Goal: Task Accomplishment & Management: Manage account settings

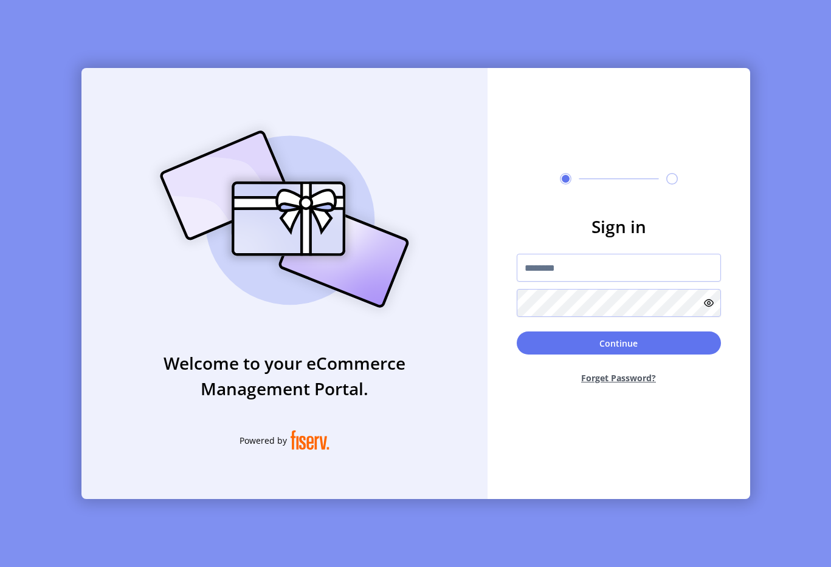
click at [577, 253] on form "Sign in Continue Forget Password?" at bounding box center [618, 304] width 262 height 180
click at [574, 258] on input "text" at bounding box center [618, 268] width 204 height 28
click at [637, 278] on input "**********" at bounding box center [618, 268] width 204 height 28
type input "**********"
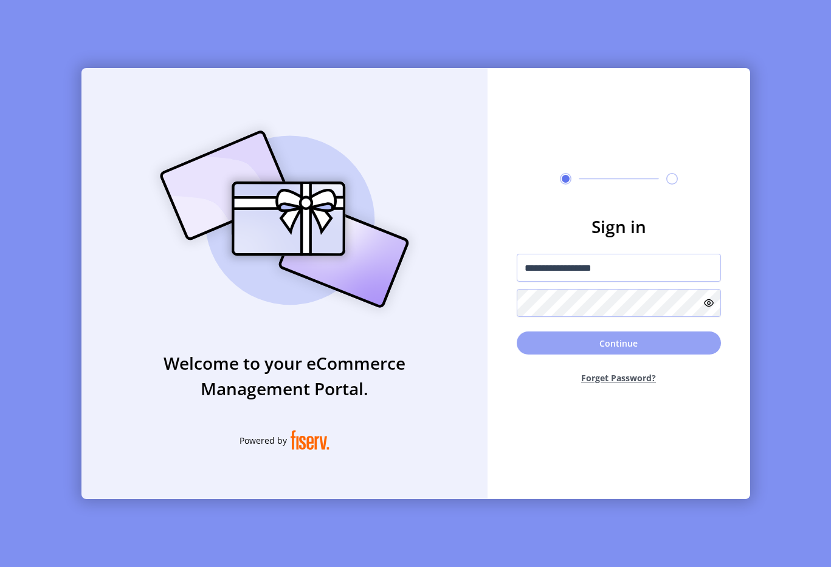
click at [633, 341] on button "Continue" at bounding box center [618, 343] width 204 height 23
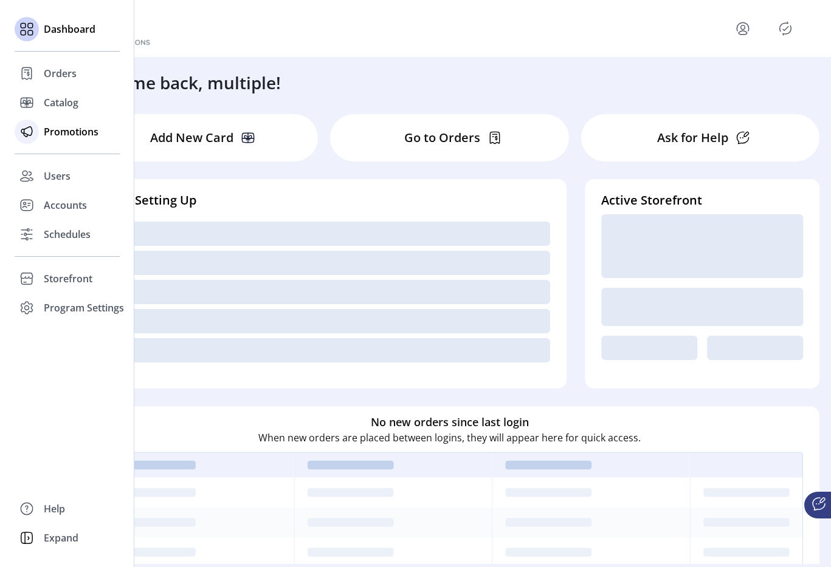
click at [49, 133] on span "Promotions" at bounding box center [71, 132] width 55 height 15
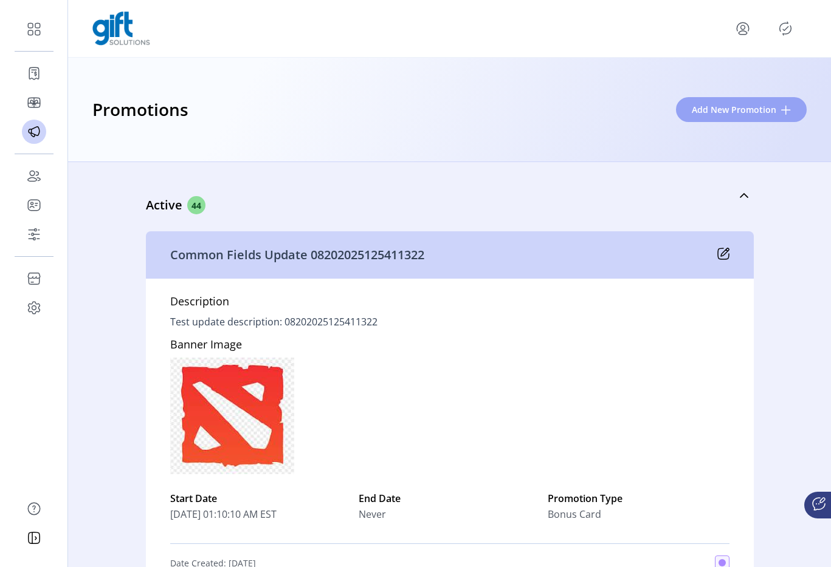
click at [706, 118] on button "Add New Promotion" at bounding box center [741, 109] width 131 height 25
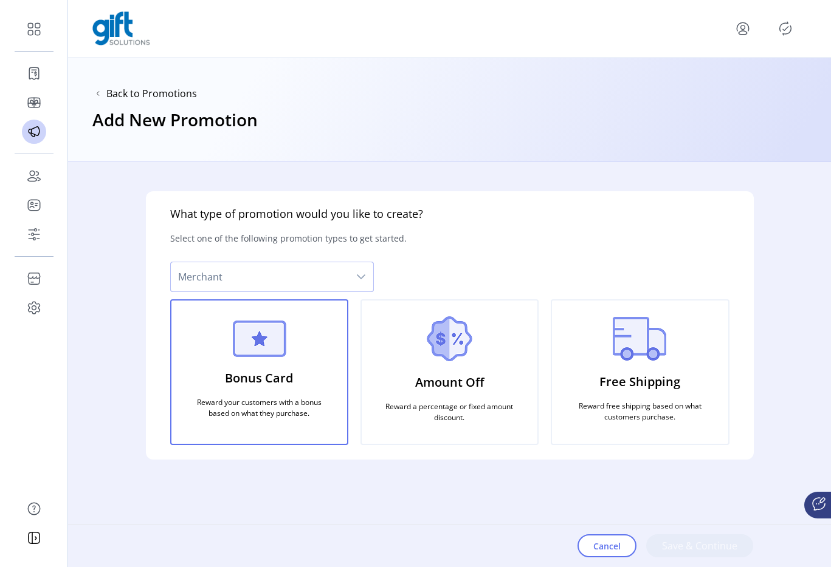
click at [333, 282] on span "Merchant" at bounding box center [260, 276] width 178 height 29
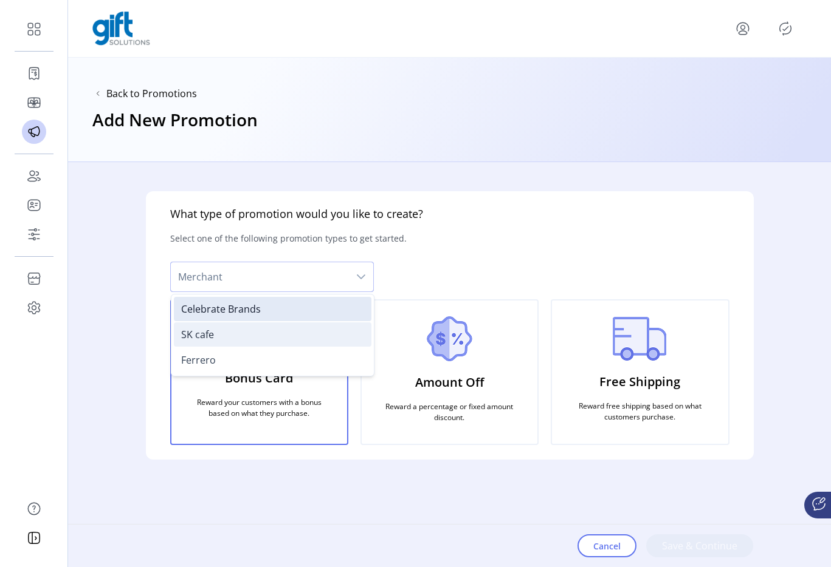
click at [256, 341] on li "SK cafe" at bounding box center [272, 335] width 197 height 24
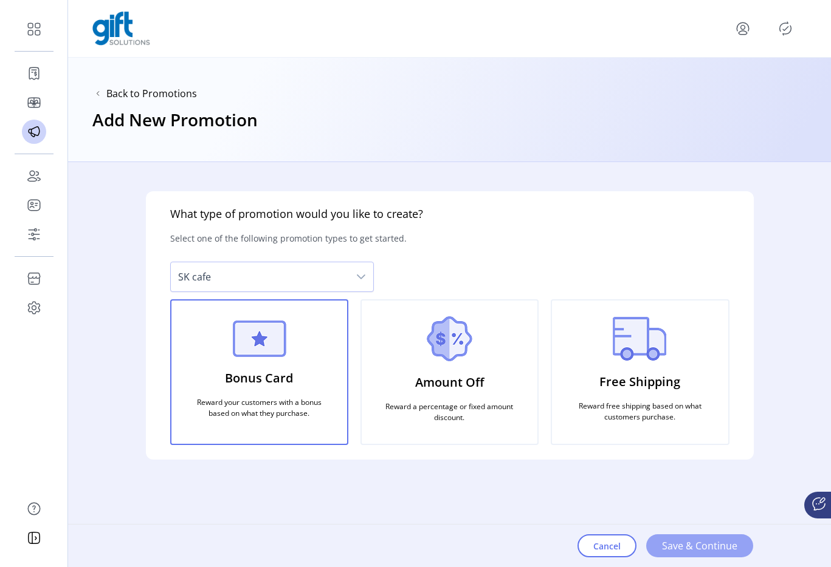
click at [687, 544] on span "Save & Continue" at bounding box center [699, 546] width 75 height 15
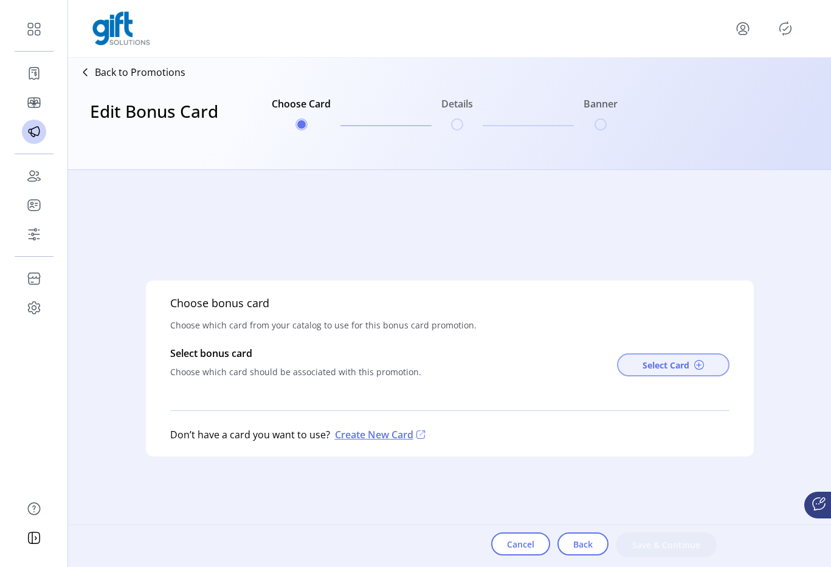
click at [657, 363] on span "Select Card" at bounding box center [665, 365] width 47 height 13
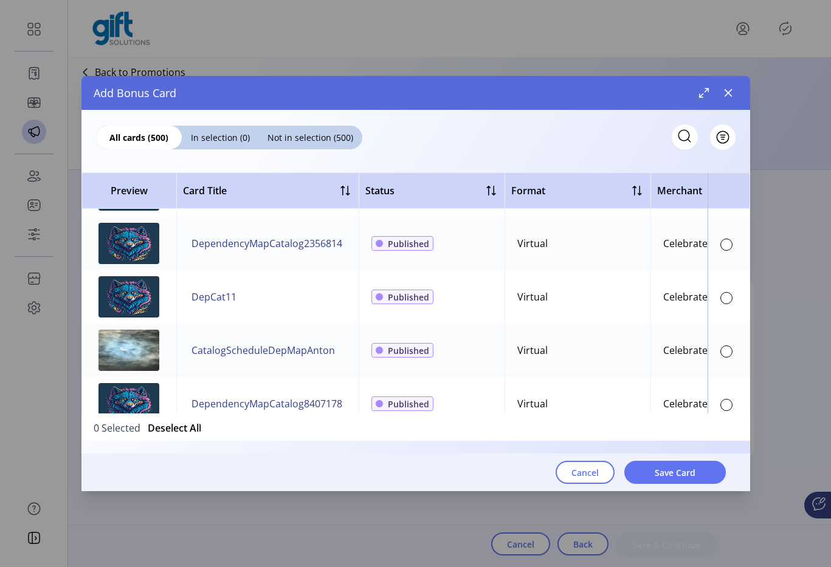
scroll to position [686, 0]
click at [724, 91] on icon "button" at bounding box center [728, 93] width 10 height 10
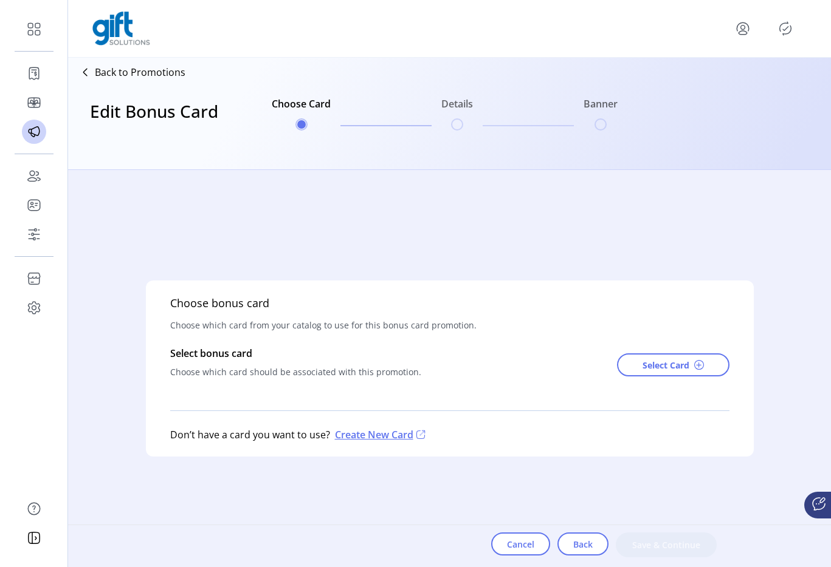
click at [749, 24] on icon "menu" at bounding box center [742, 28] width 19 height 19
click at [671, 118] on div "Back to Promotions Edit Bonus Card Choose Card Details Banner" at bounding box center [449, 114] width 762 height 112
click at [673, 372] on button "Select Card" at bounding box center [673, 365] width 112 height 23
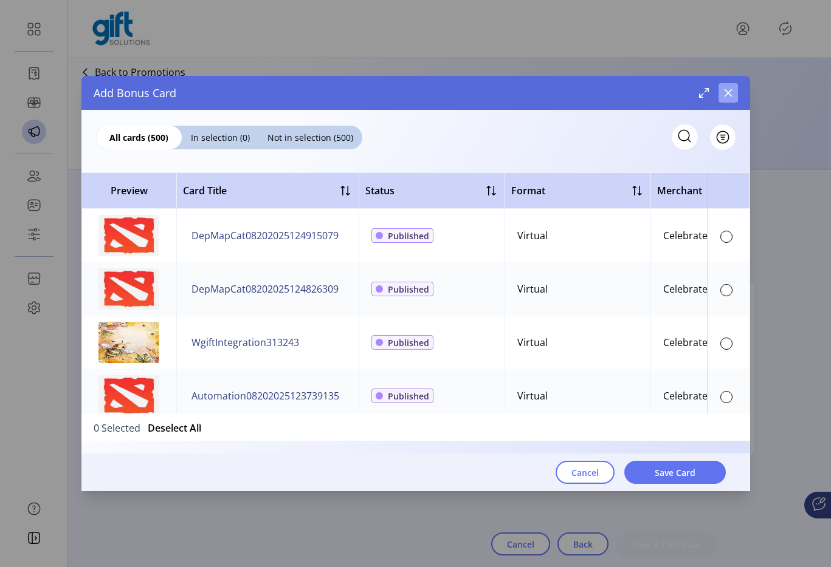
click at [727, 98] on button "button" at bounding box center [727, 92] width 19 height 19
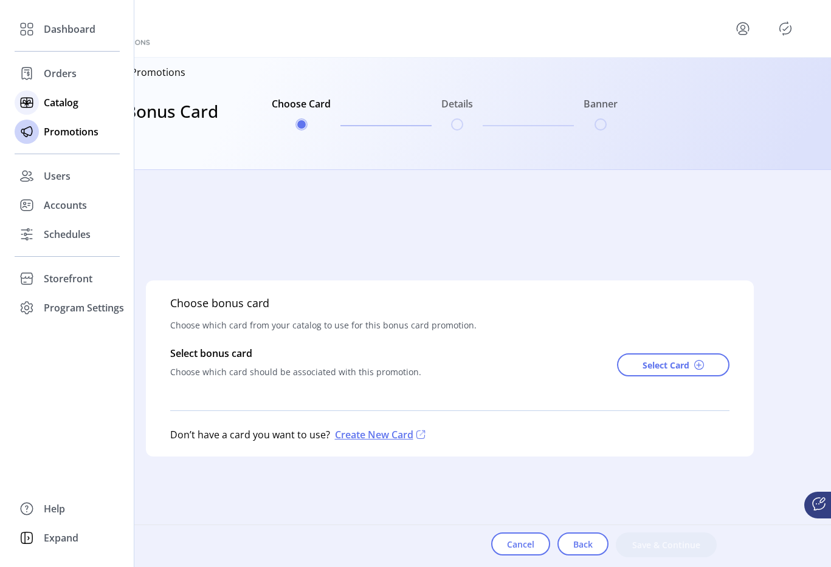
click at [30, 103] on icon at bounding box center [27, 103] width 12 height 0
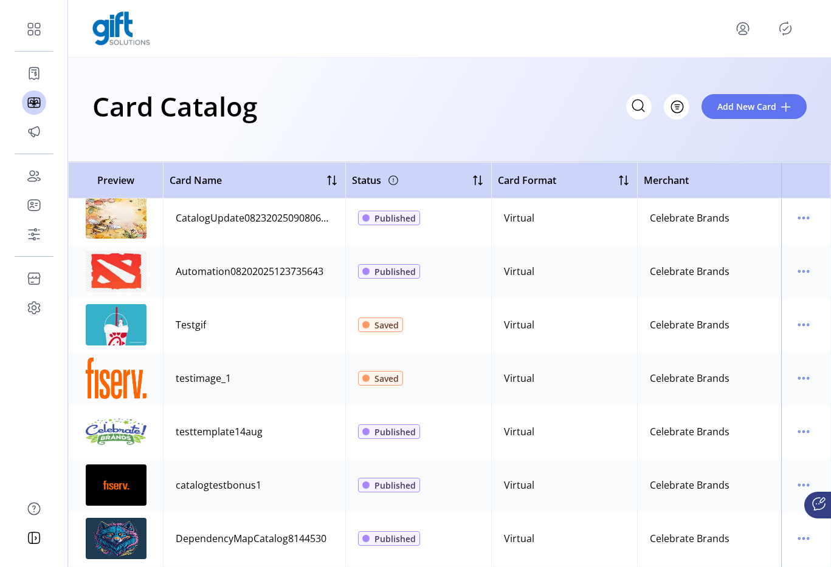
scroll to position [227, 0]
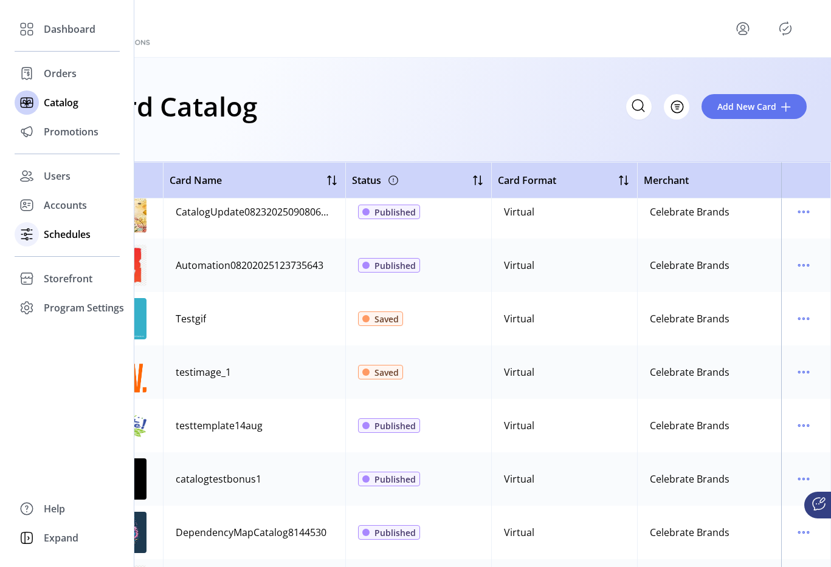
click at [57, 231] on span "Schedules" at bounding box center [67, 234] width 47 height 15
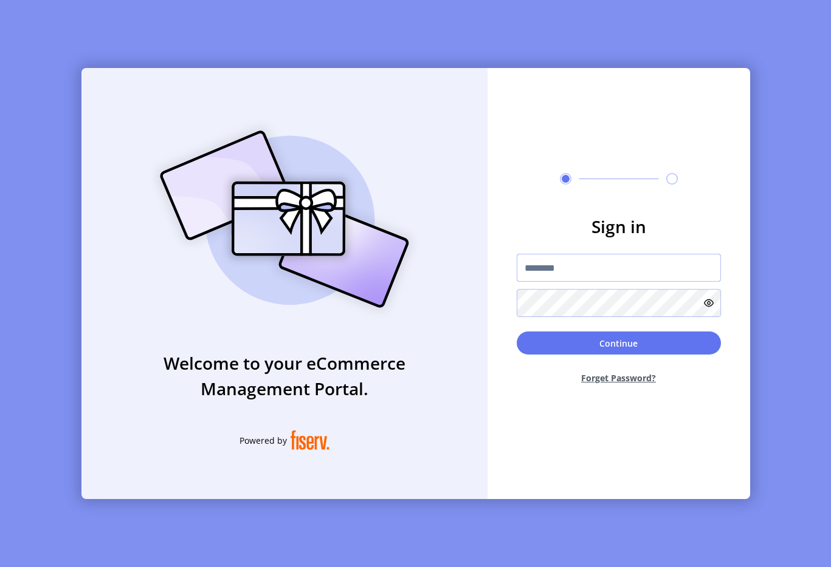
click at [583, 266] on input "text" at bounding box center [618, 268] width 204 height 28
type input "**********"
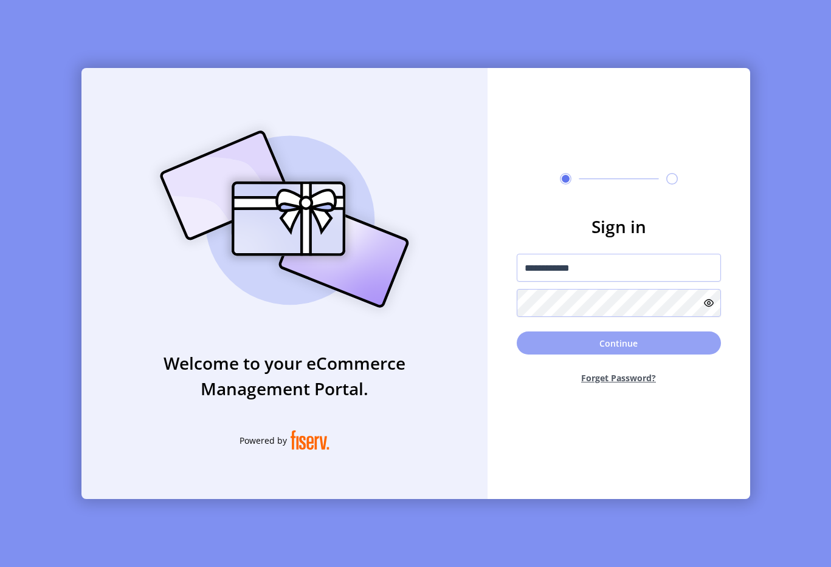
click at [608, 349] on button "Continue" at bounding box center [618, 343] width 204 height 23
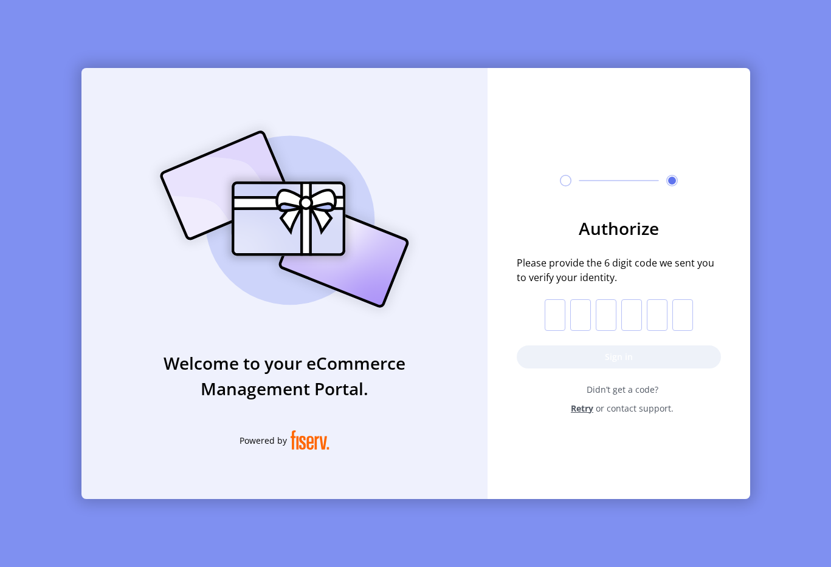
click at [554, 317] on input "text" at bounding box center [554, 316] width 21 height 32
paste input "*"
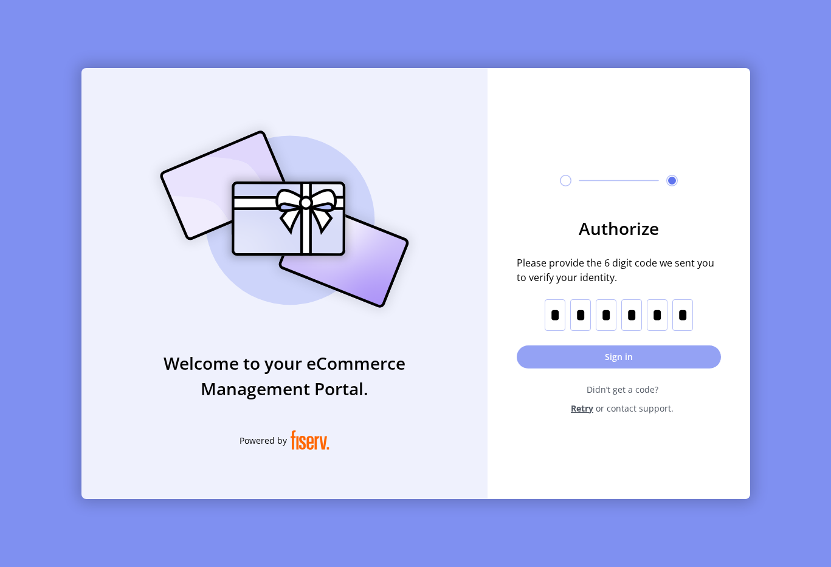
type input "*"
click at [597, 349] on button "Sign in" at bounding box center [618, 357] width 204 height 23
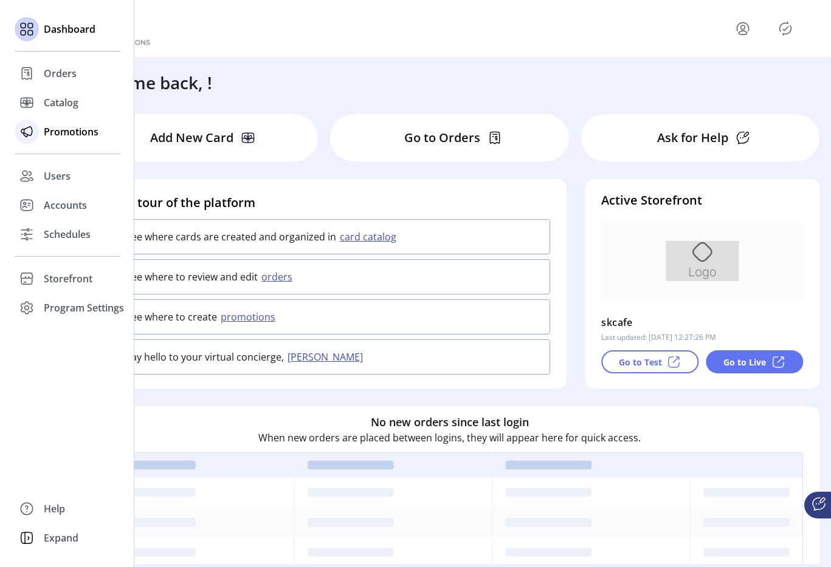
click at [36, 131] on icon at bounding box center [26, 131] width 19 height 19
click at [37, 131] on div at bounding box center [27, 132] width 24 height 24
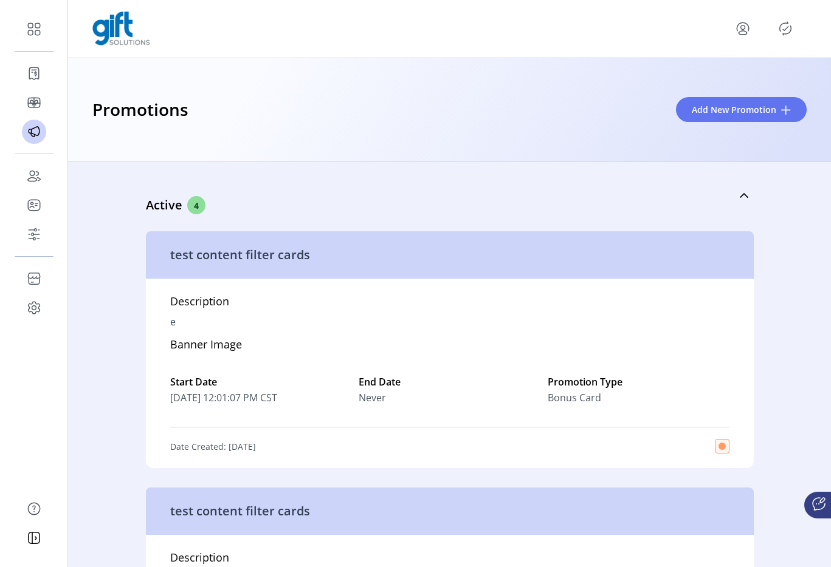
click at [739, 123] on div "Promotions Add New Promotion" at bounding box center [449, 110] width 762 height 104
click at [722, 106] on span "Add New Promotion" at bounding box center [733, 109] width 84 height 13
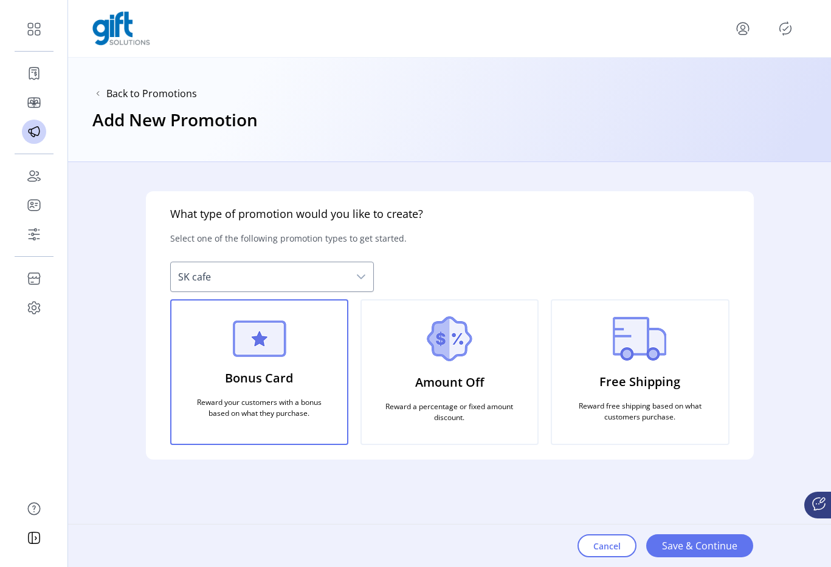
click at [533, 96] on div "Back to Promotions Add New Promotion" at bounding box center [449, 110] width 762 height 104
click at [683, 547] on span "Save & Continue" at bounding box center [699, 546] width 75 height 15
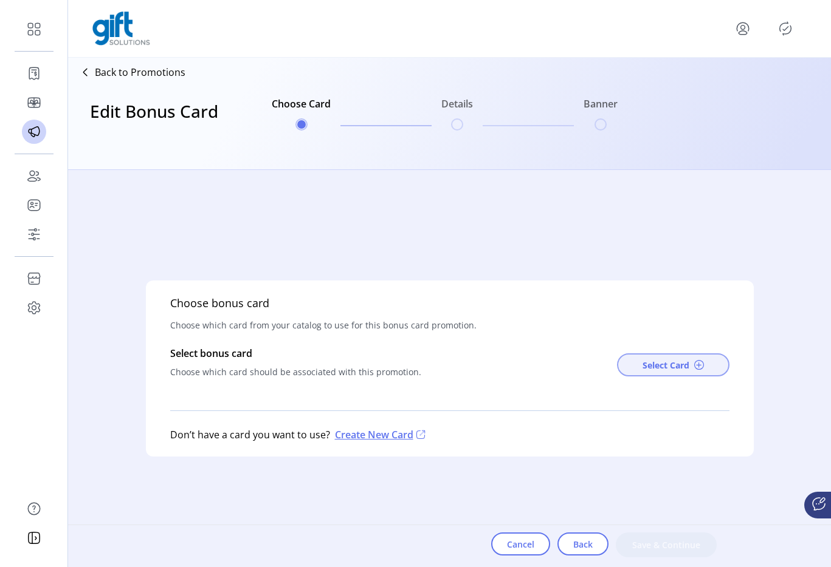
click at [708, 369] on button "Select Card" at bounding box center [673, 365] width 112 height 23
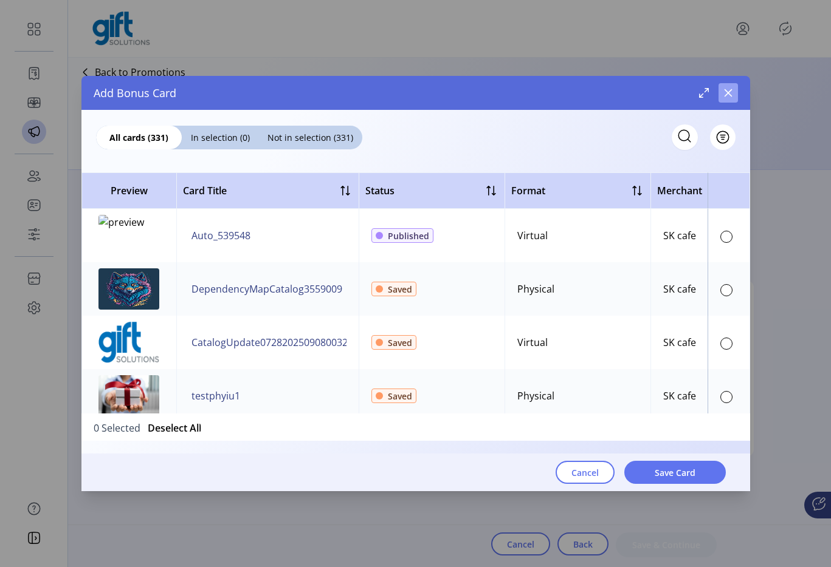
click at [731, 94] on icon "button" at bounding box center [728, 93] width 10 height 10
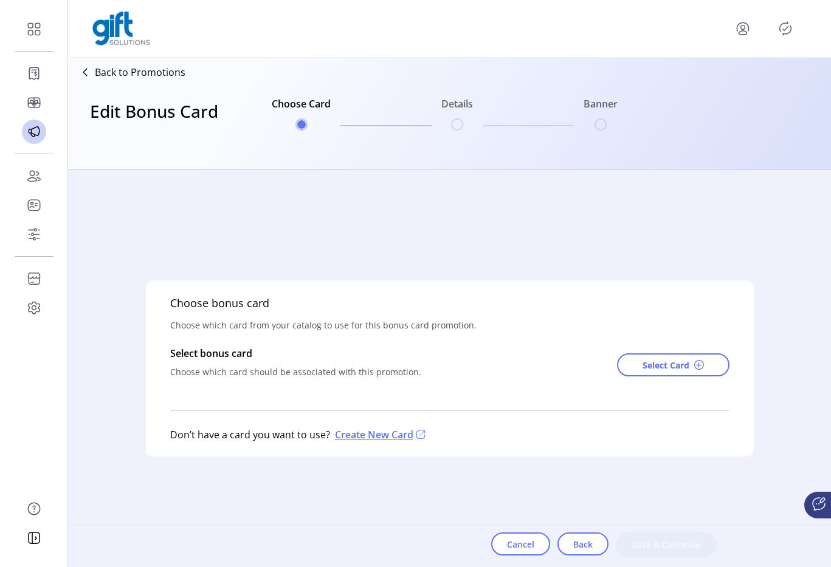
click at [739, 33] on icon "menu" at bounding box center [742, 28] width 19 height 19
click at [716, 78] on span "Sign Out" at bounding box center [698, 77] width 91 height 10
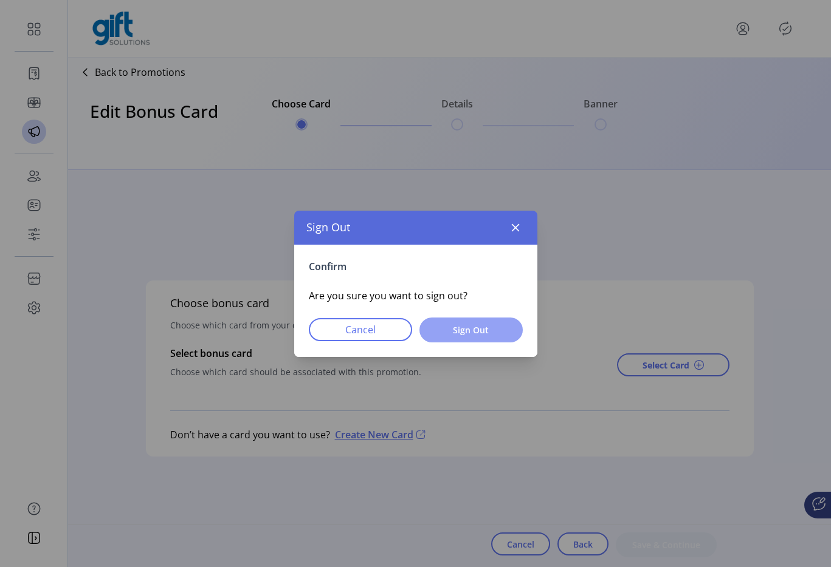
click at [491, 327] on span "Sign Out" at bounding box center [471, 330] width 72 height 13
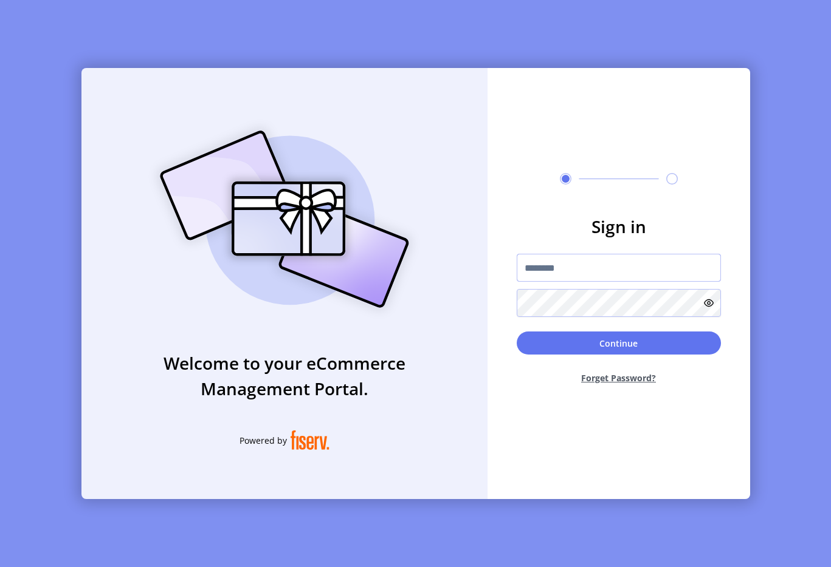
click at [561, 277] on input "text" at bounding box center [618, 268] width 204 height 28
type input "**********"
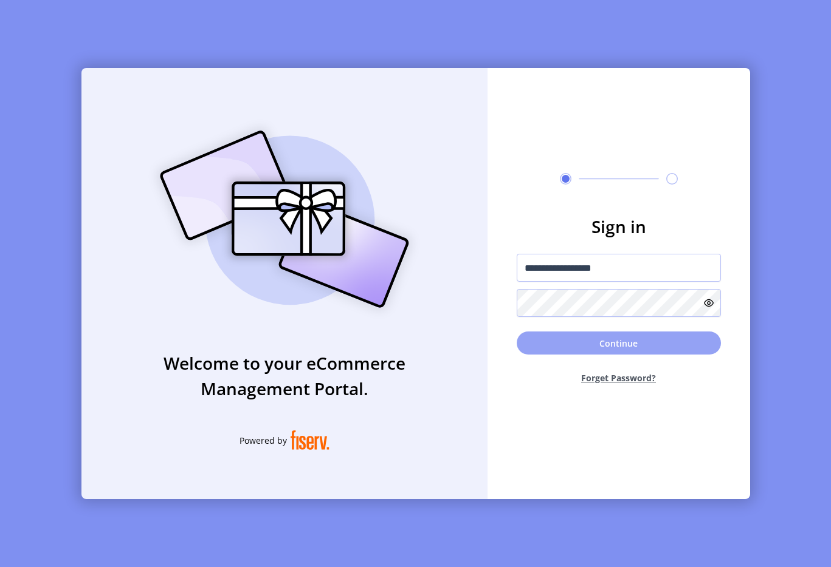
click at [595, 348] on button "Continue" at bounding box center [618, 343] width 204 height 23
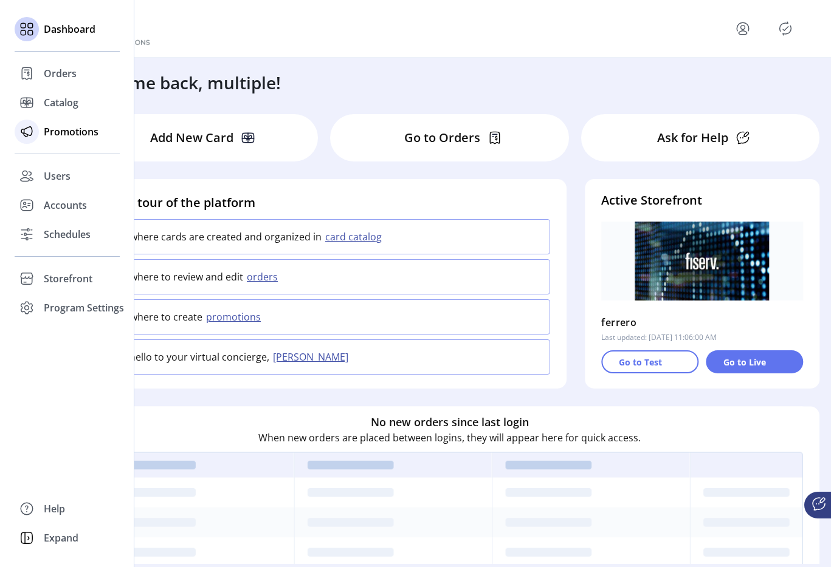
click at [21, 135] on icon at bounding box center [26, 131] width 19 height 19
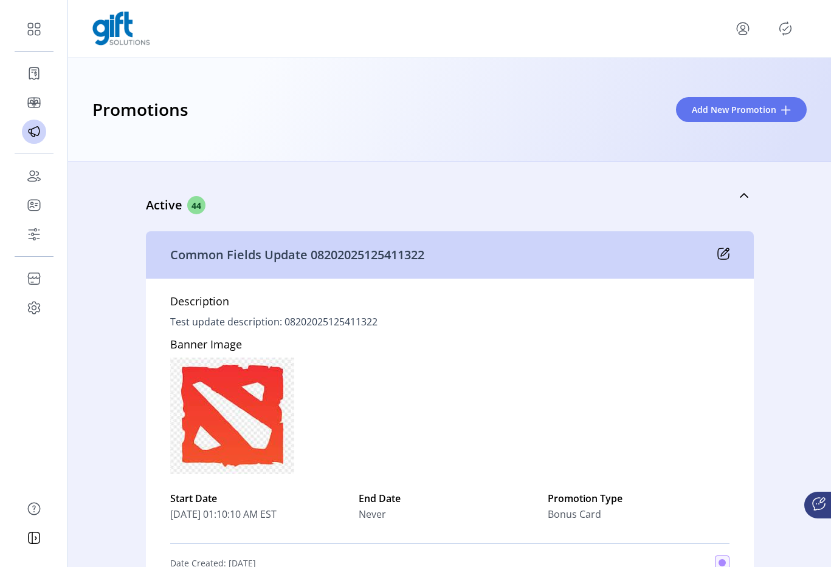
click at [741, 36] on icon "menu" at bounding box center [742, 28] width 19 height 19
click at [722, 78] on span "Sign Out" at bounding box center [698, 77] width 91 height 10
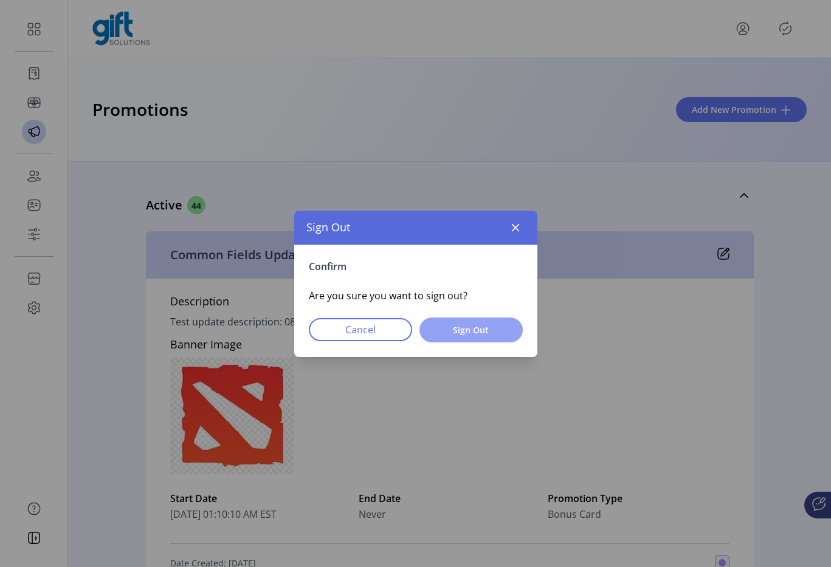
click at [442, 337] on button "Sign Out" at bounding box center [470, 330] width 103 height 25
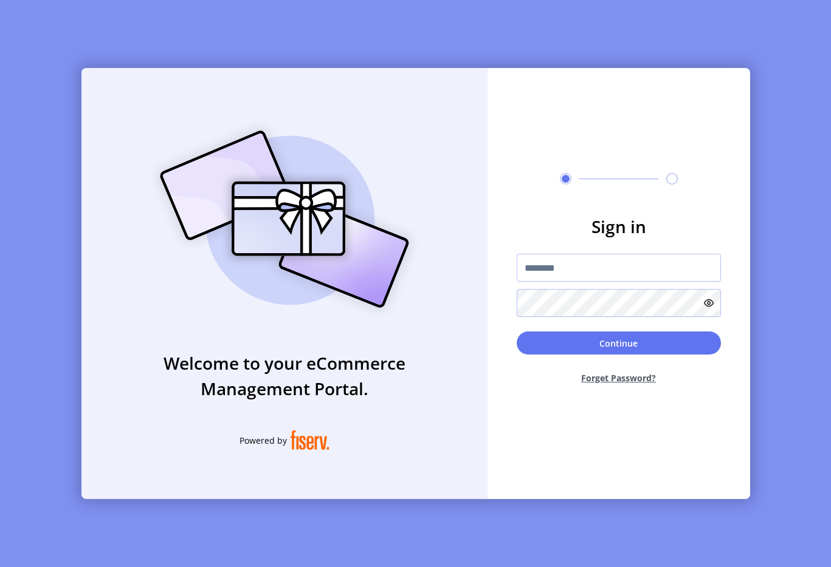
click at [485, 178] on div "Welcome to your eCommerce Management Portal. Powered by" at bounding box center [284, 283] width 406 height 431
click at [583, 154] on div "Sign in Continue Forget Password?" at bounding box center [618, 283] width 262 height 431
drag, startPoint x: 543, startPoint y: 261, endPoint x: 115, endPoint y: 166, distance: 438.8
click at [115, 166] on div "Welcome to your eCommerce Management Portal. Powered by Sign in Continue Forget…" at bounding box center [415, 283] width 668 height 431
click at [115, 166] on div "Welcome to your eCommerce Management Portal. Powered by" at bounding box center [284, 283] width 406 height 431
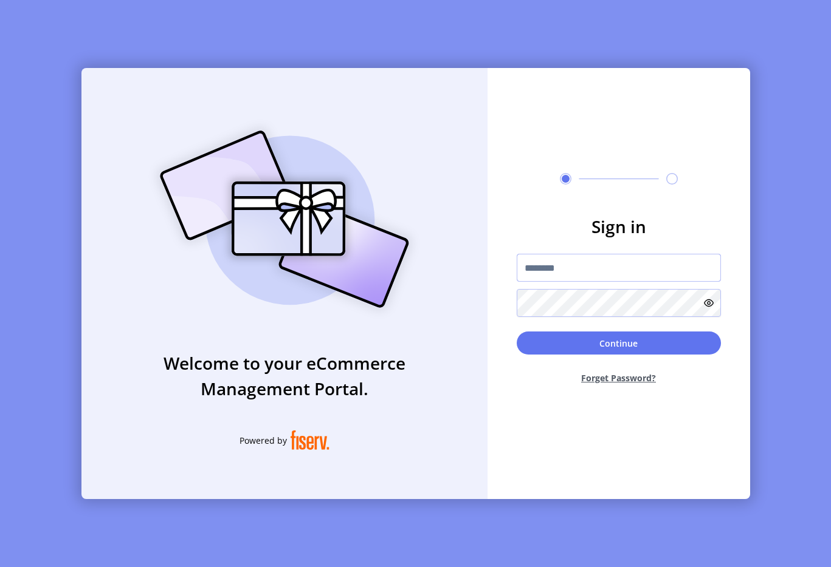
click at [558, 279] on input "text" at bounding box center [618, 268] width 204 height 28
type input "**********"
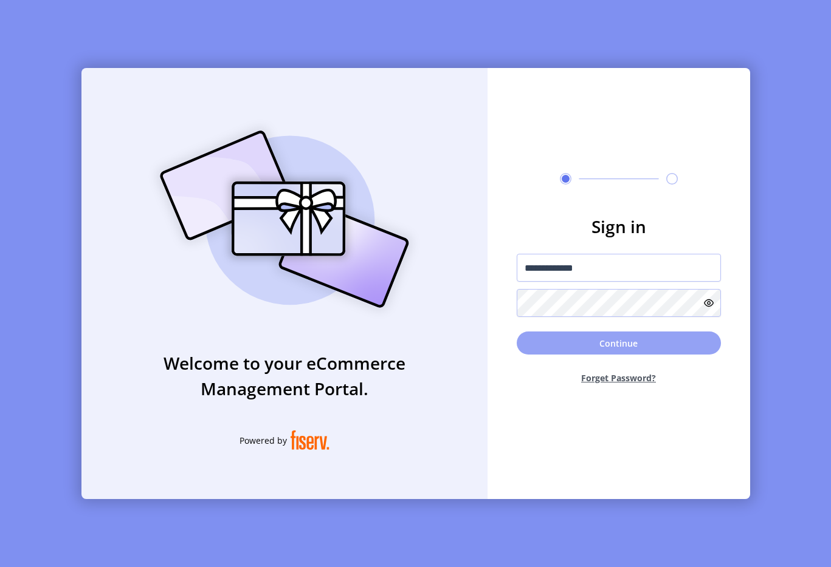
click at [567, 347] on button "Continue" at bounding box center [618, 343] width 204 height 23
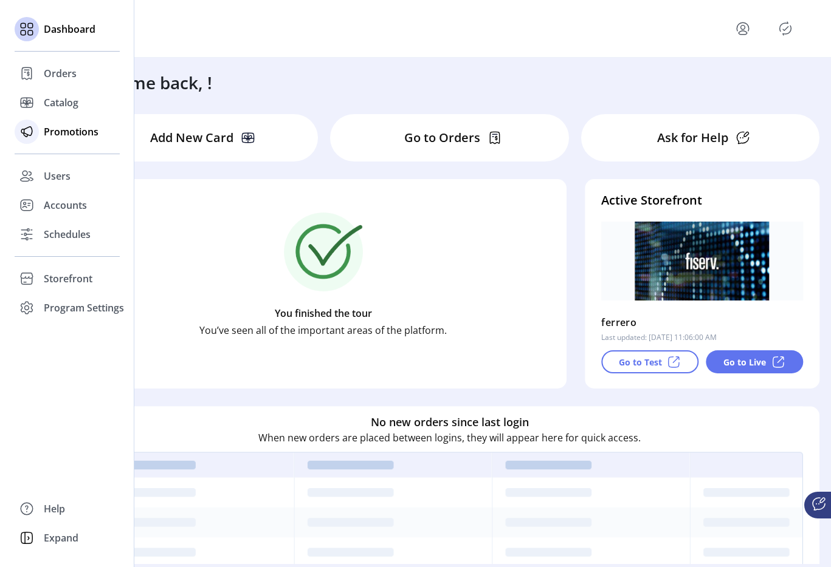
click at [92, 135] on span "Promotions" at bounding box center [71, 132] width 55 height 15
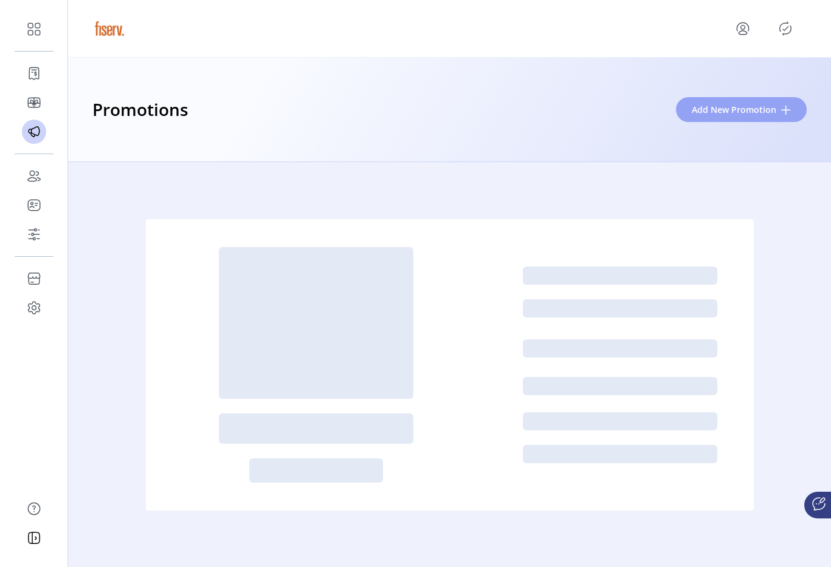
click at [734, 108] on span "Add New Promotion" at bounding box center [733, 109] width 84 height 13
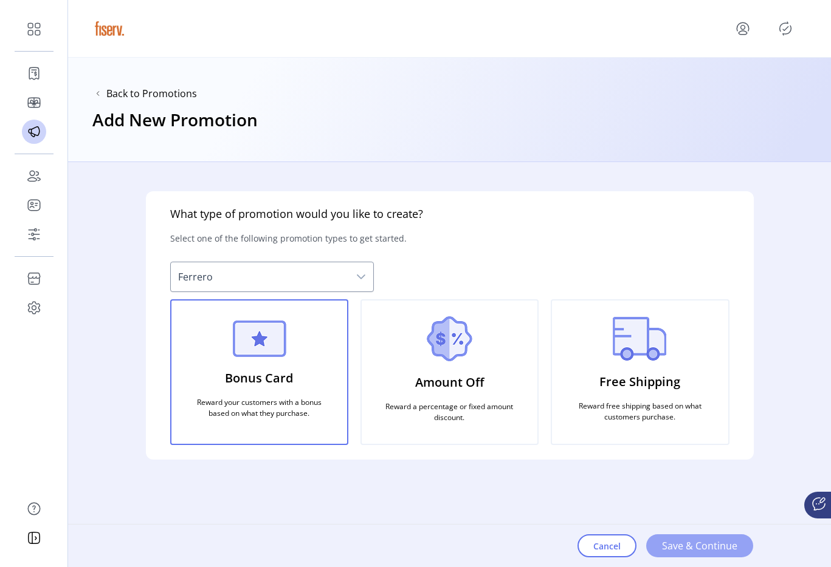
click at [680, 540] on span "Save & Continue" at bounding box center [699, 546] width 75 height 15
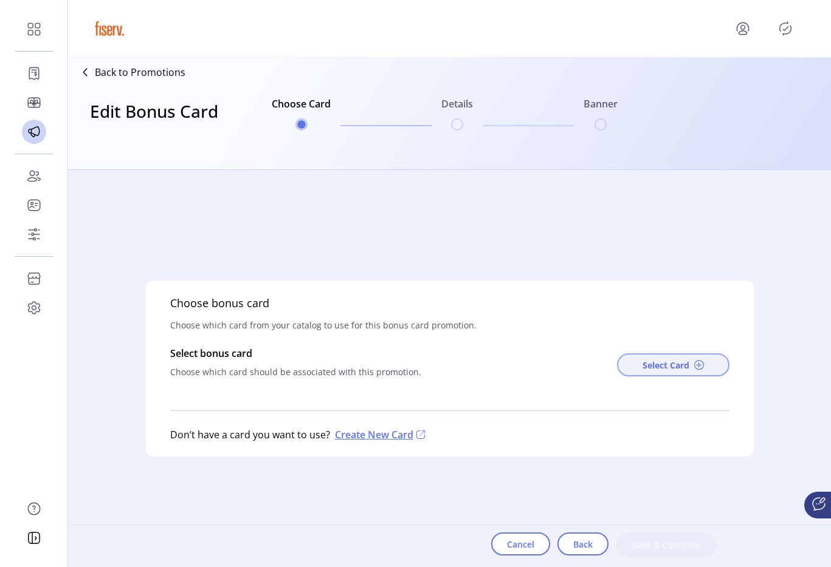
click at [670, 359] on span "Select Card" at bounding box center [665, 365] width 47 height 13
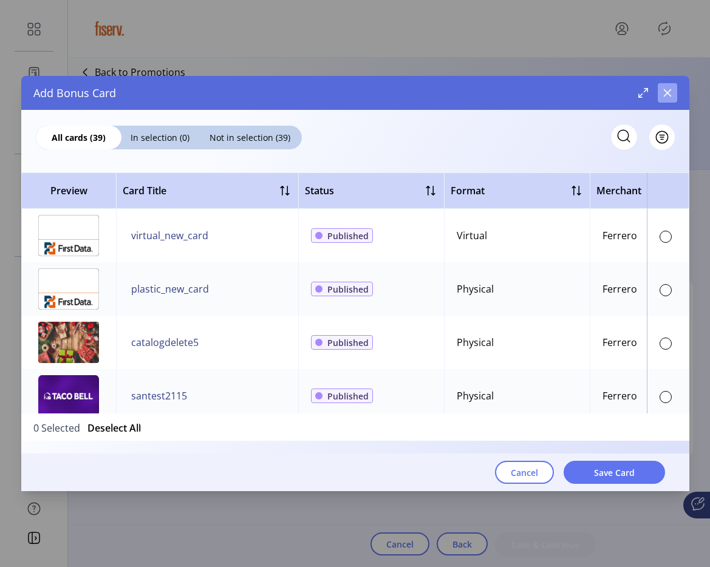
click at [673, 87] on button "button" at bounding box center [667, 92] width 19 height 19
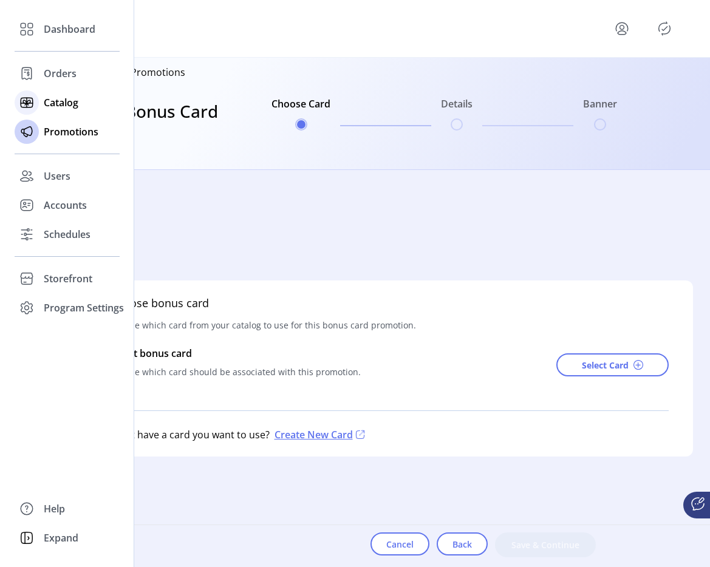
click at [48, 114] on div "Catalog" at bounding box center [67, 102] width 105 height 29
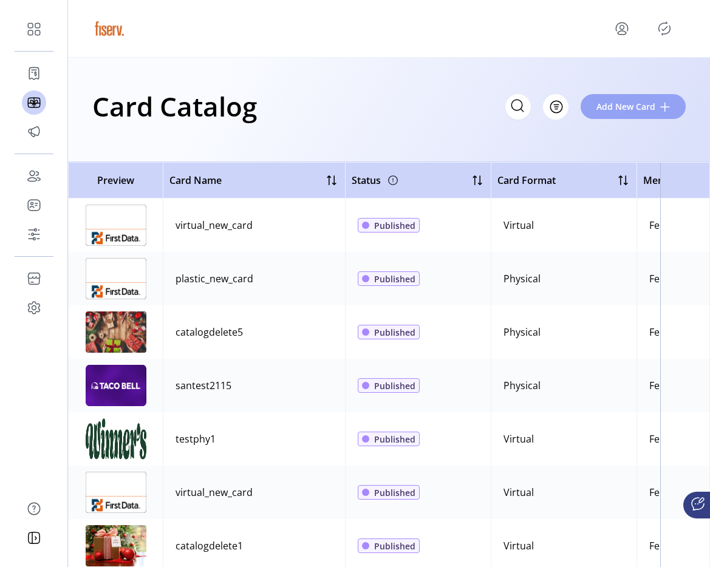
click at [631, 106] on span "Add New Card" at bounding box center [626, 106] width 59 height 13
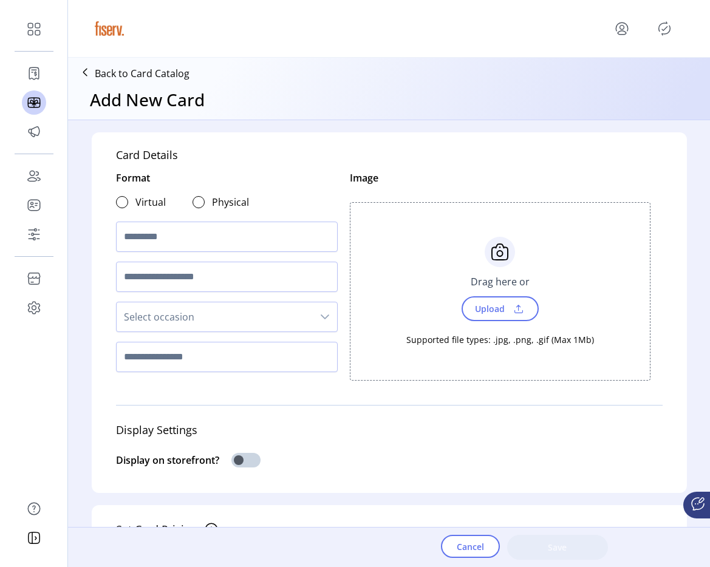
click at [305, 173] on div "Format Virtual Physical Select occasion" at bounding box center [227, 274] width 222 height 207
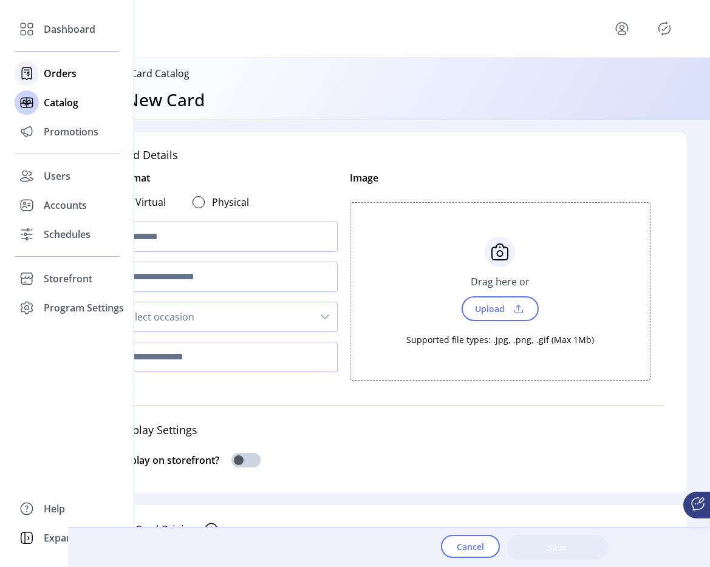
click at [36, 71] on icon at bounding box center [26, 73] width 19 height 19
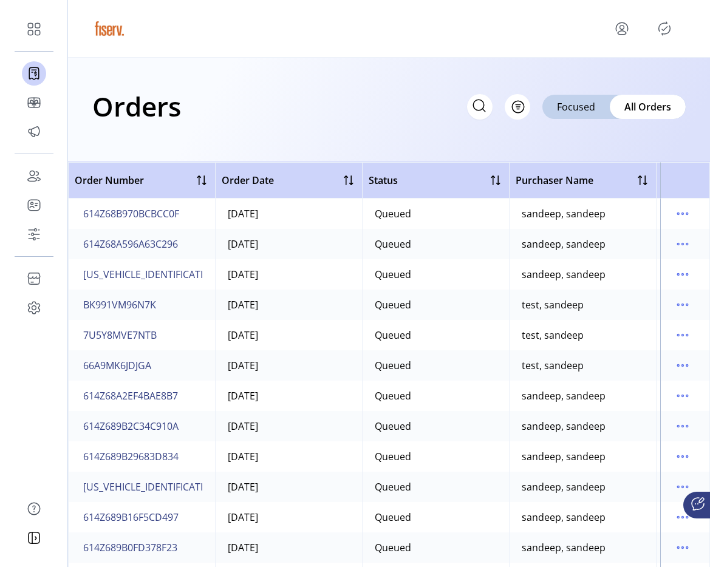
click at [292, 114] on div "Orders Filter Focused All Orders" at bounding box center [389, 106] width 594 height 43
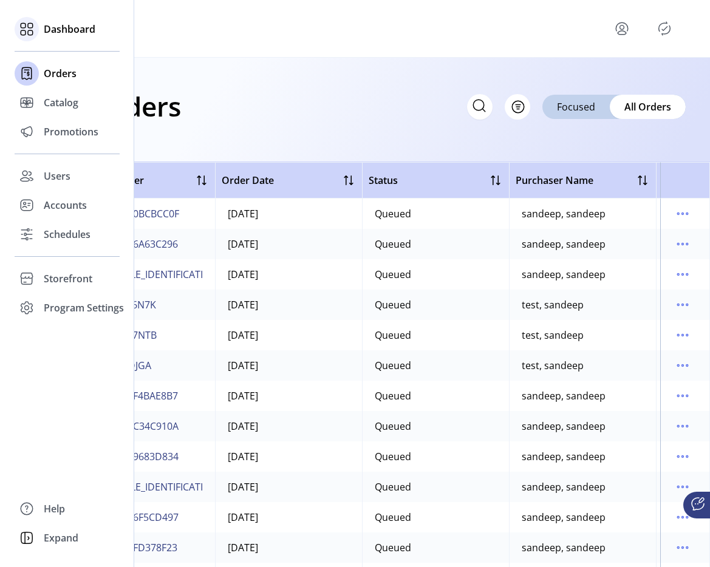
click at [56, 32] on span "Dashboard" at bounding box center [70, 29] width 52 height 15
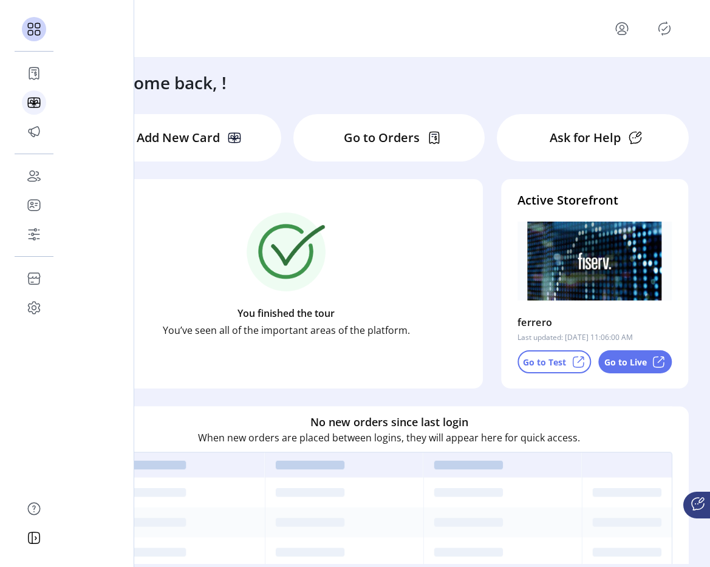
click at [42, 101] on div "Catalog" at bounding box center [34, 102] width 24 height 29
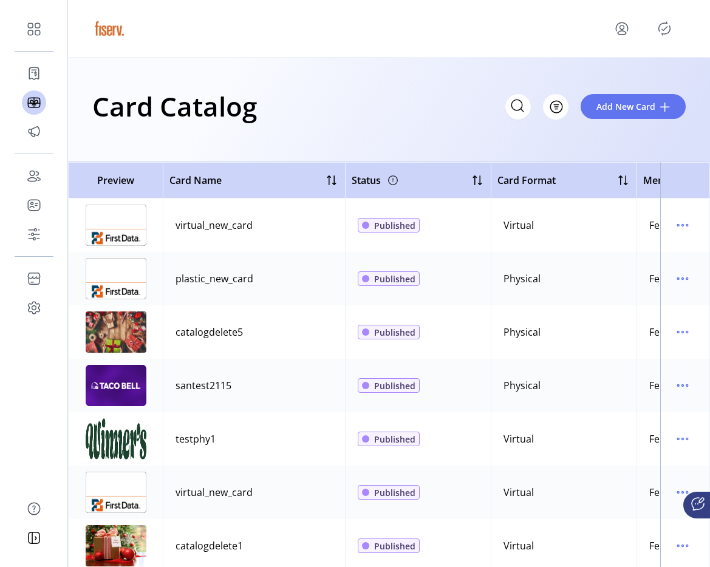
click at [623, 34] on icon "menu" at bounding box center [622, 33] width 9 height 4
click at [597, 77] on span "Sign Out" at bounding box center [578, 77] width 91 height 10
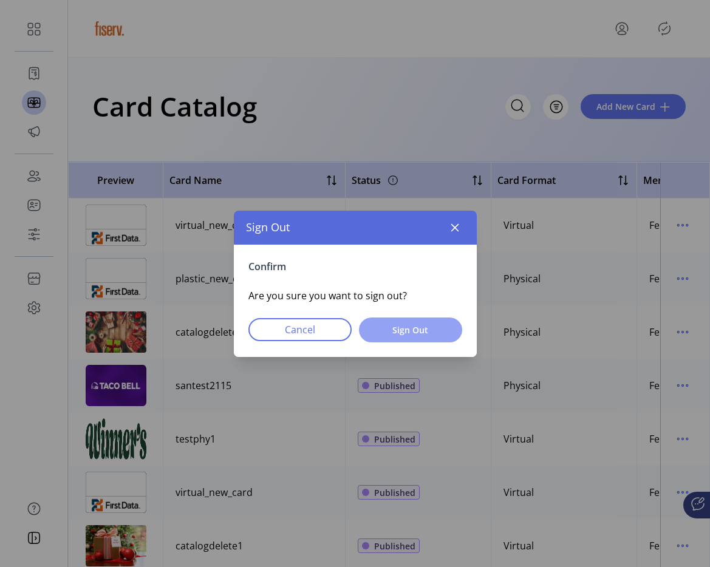
click at [397, 330] on span "Sign Out" at bounding box center [411, 330] width 72 height 13
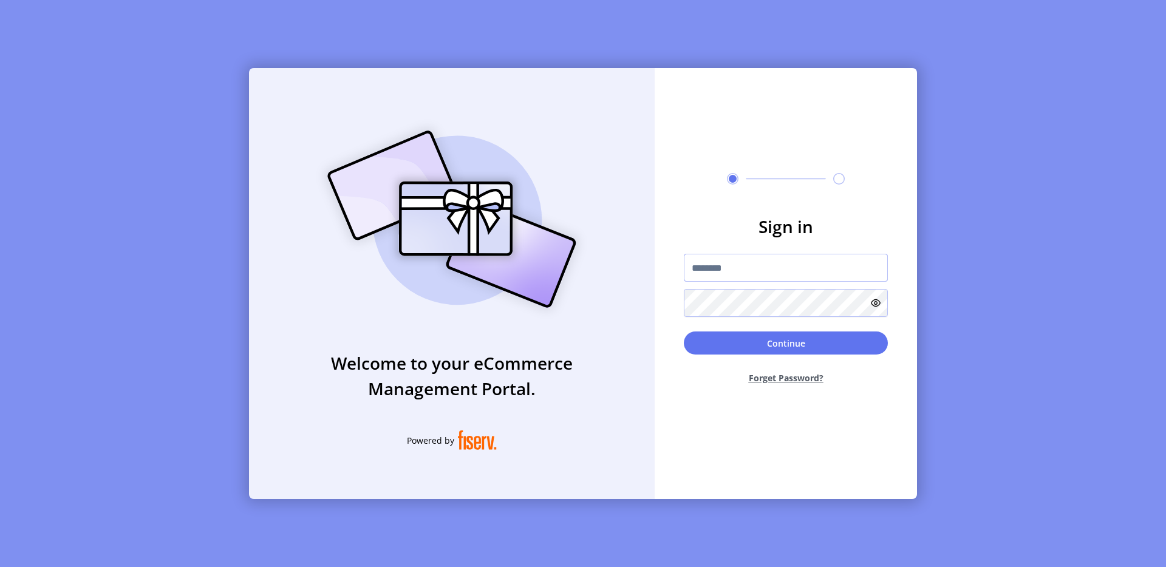
click at [738, 280] on input "text" at bounding box center [786, 268] width 204 height 28
type input "**********"
click at [786, 346] on button "Continue" at bounding box center [786, 343] width 204 height 23
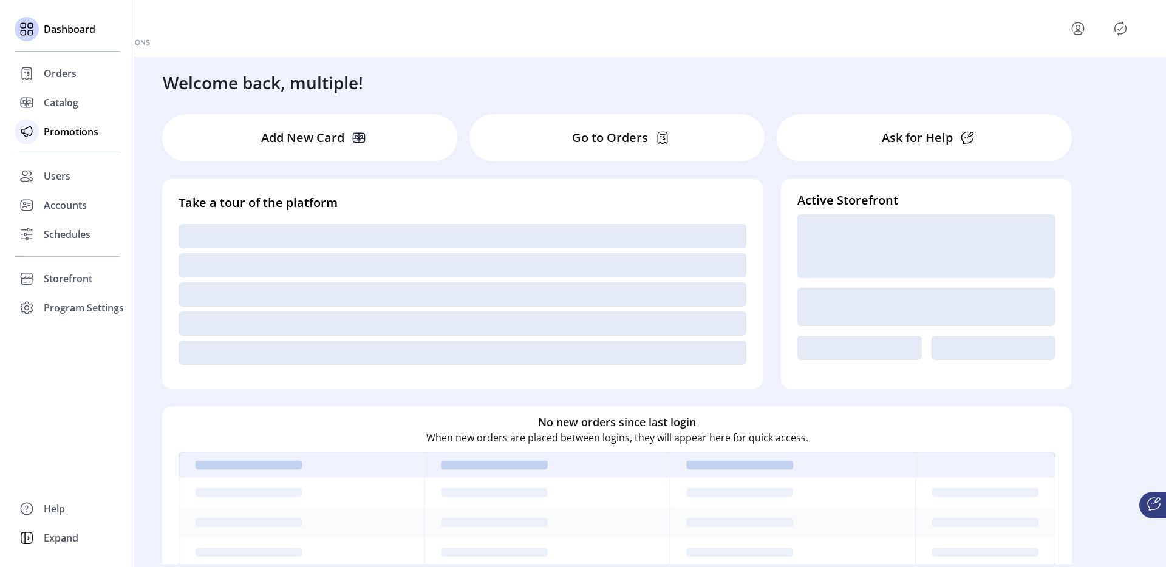
click at [29, 136] on icon at bounding box center [26, 131] width 19 height 19
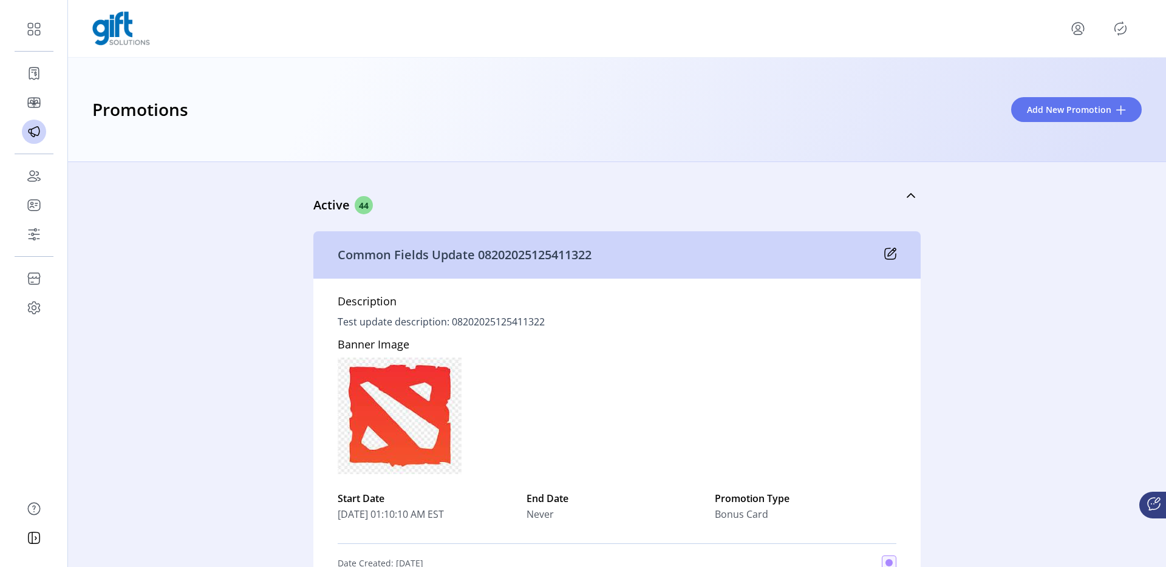
click at [1034, 123] on div "Promotions Add New Promotion" at bounding box center [617, 110] width 1098 height 104
click at [1034, 109] on span "Add New Promotion" at bounding box center [1069, 109] width 84 height 13
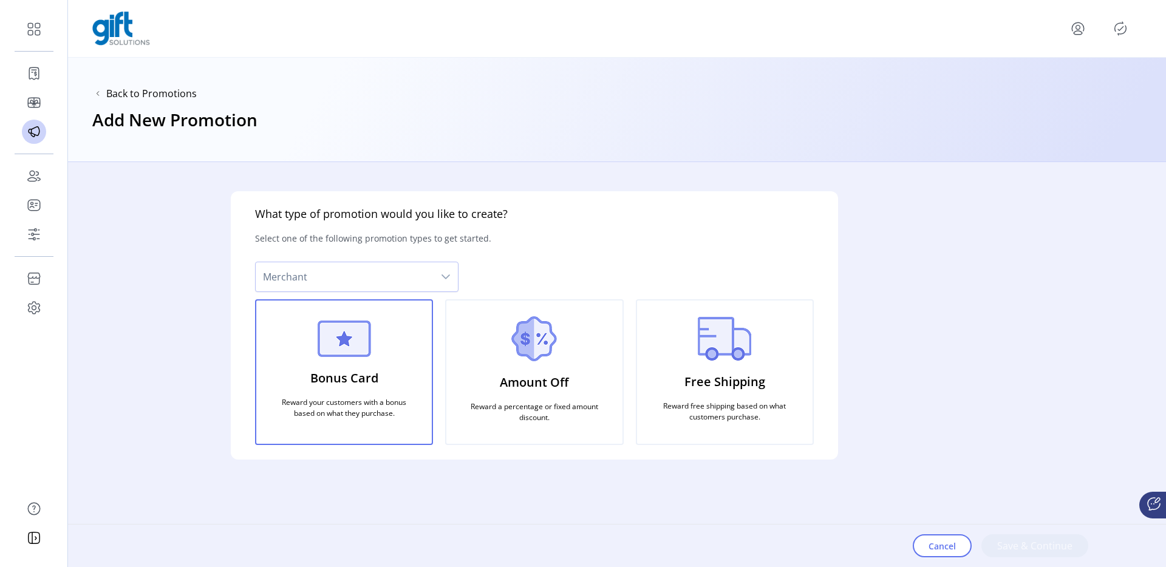
click at [346, 279] on span "Merchant" at bounding box center [345, 276] width 178 height 29
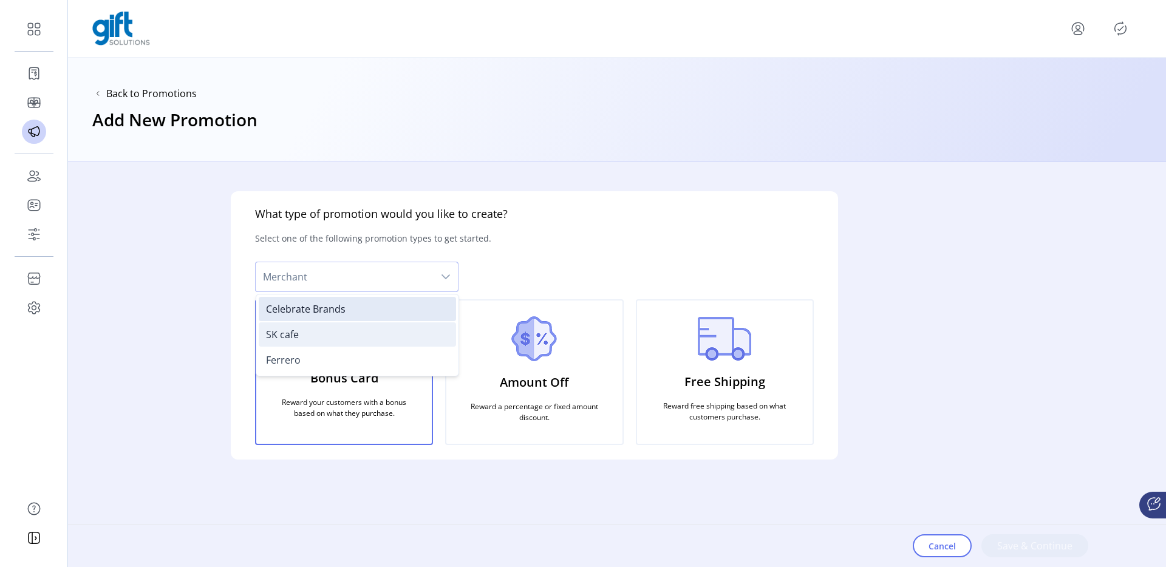
click at [293, 340] on span "SK cafe" at bounding box center [282, 334] width 33 height 13
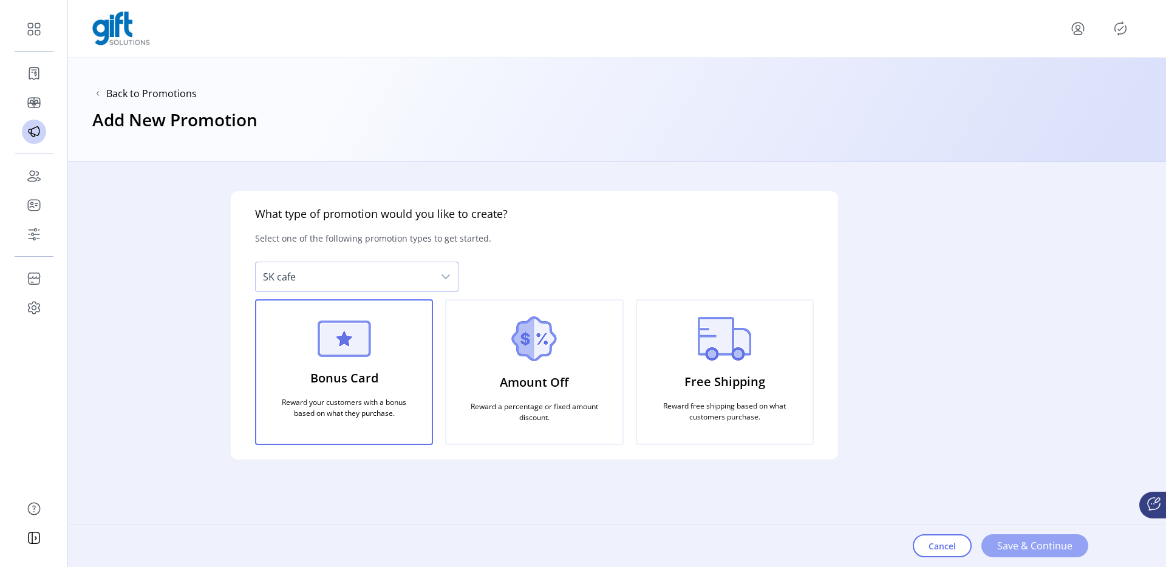
click at [1015, 546] on span "Save & Continue" at bounding box center [1035, 546] width 75 height 15
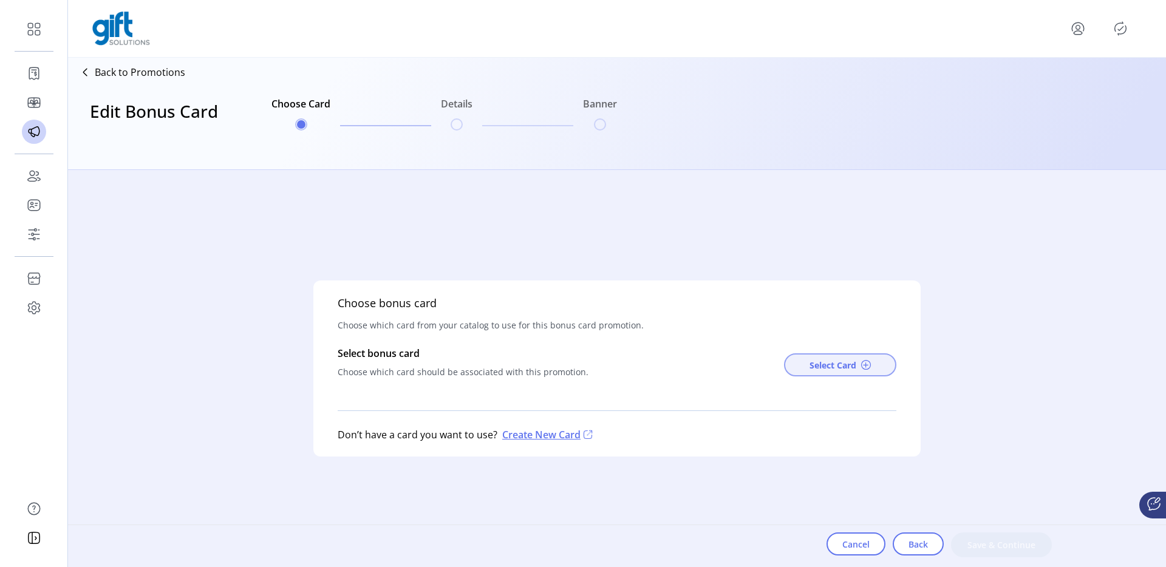
click at [806, 358] on button "Select Card" at bounding box center [840, 365] width 112 height 23
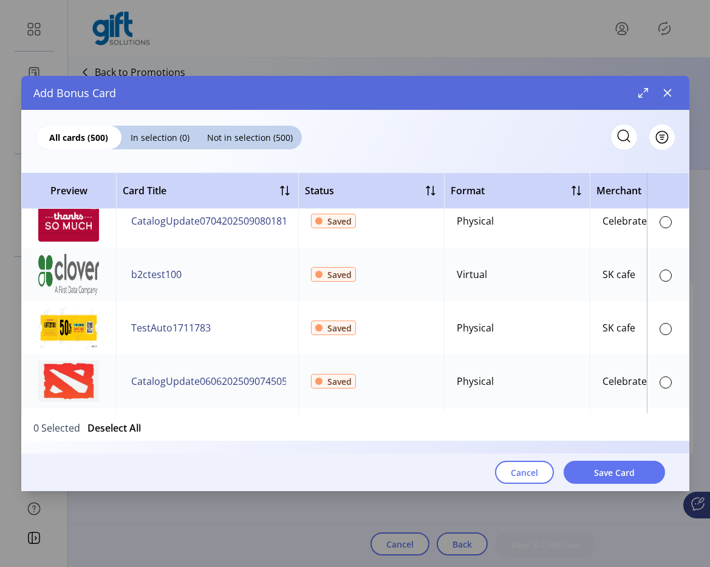
scroll to position [9425, 0]
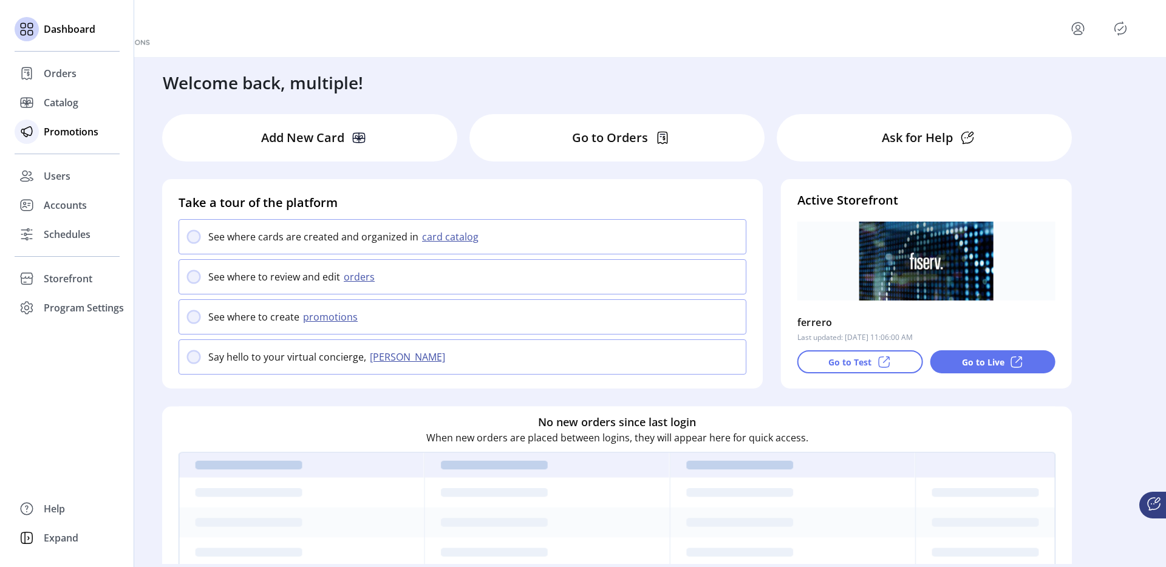
click at [48, 139] on span "Promotions" at bounding box center [71, 132] width 55 height 15
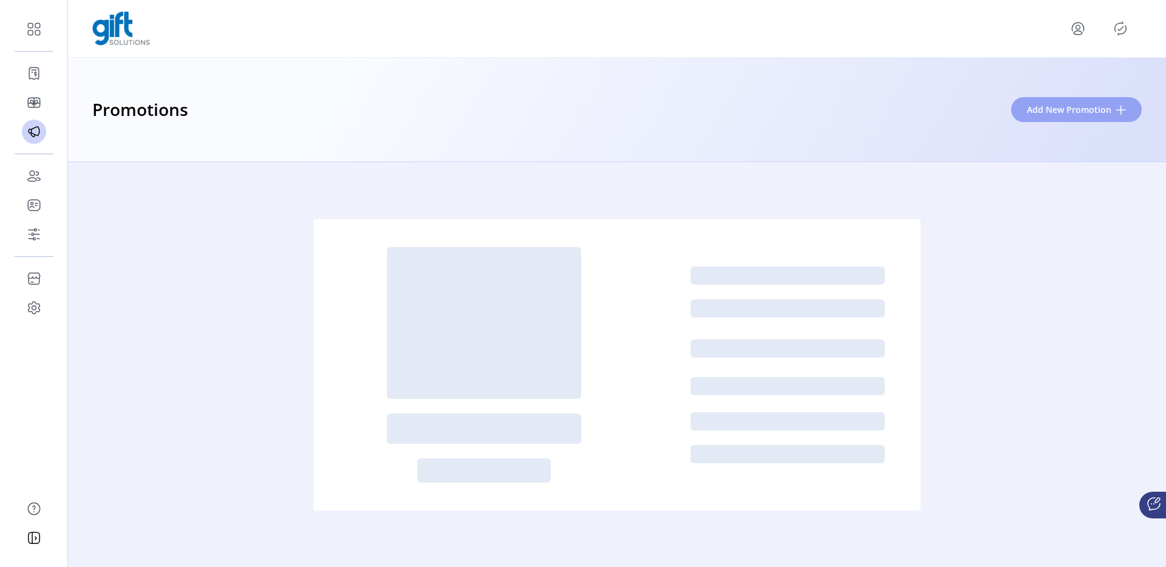
click at [1072, 108] on span "Add New Promotion" at bounding box center [1069, 109] width 84 height 13
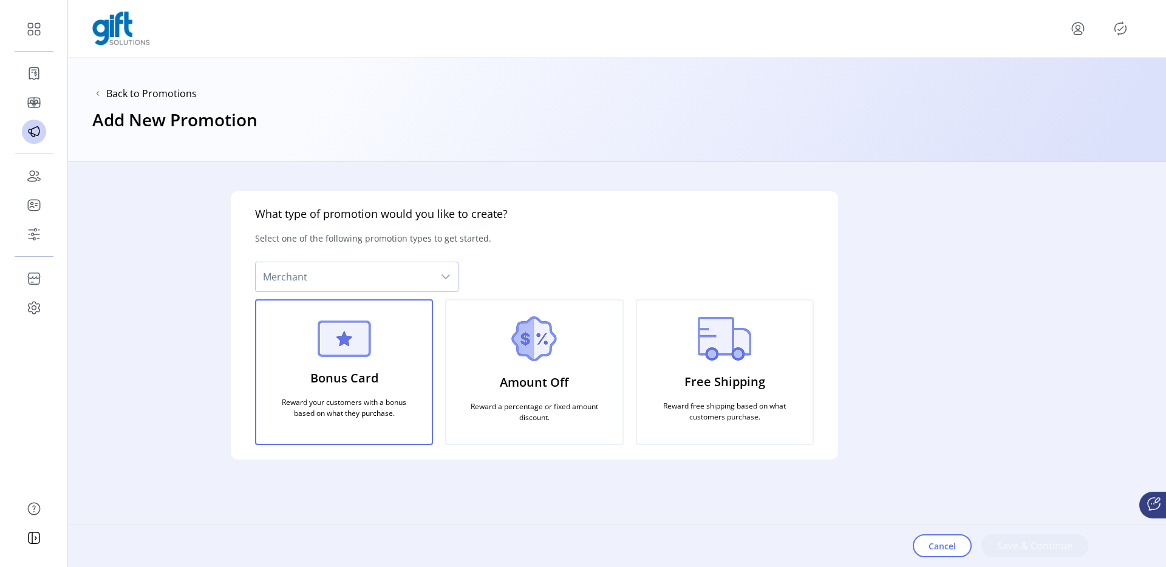
click at [344, 256] on div "What type of promotion would you like to create? Select one of the following pr…" at bounding box center [535, 325] width 608 height 269
click at [341, 267] on span "Merchant" at bounding box center [345, 276] width 178 height 29
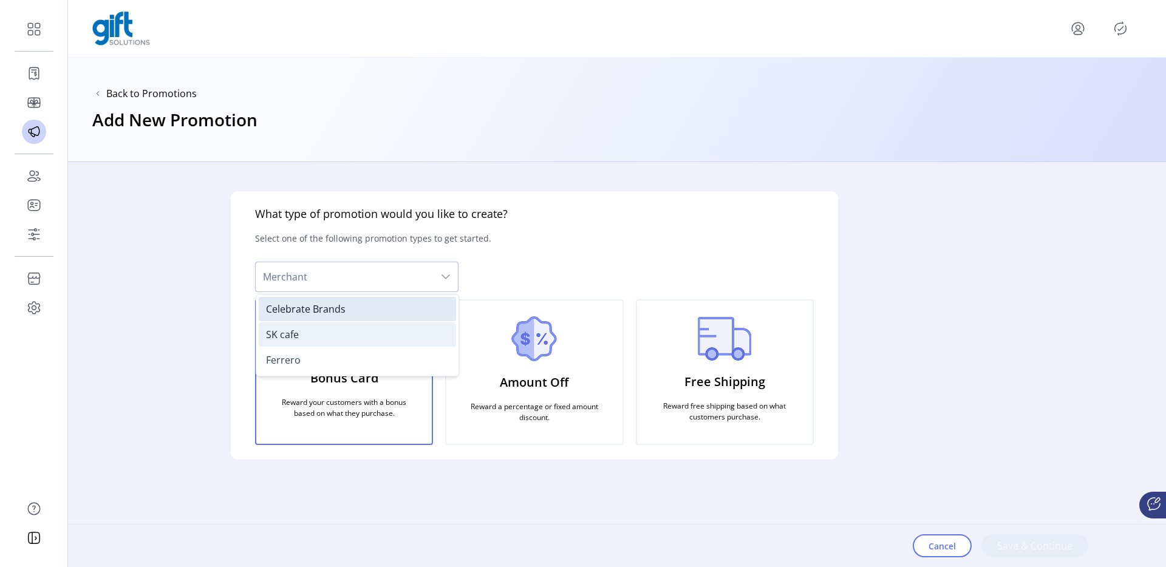
click at [331, 326] on li "SK cafe" at bounding box center [357, 335] width 197 height 24
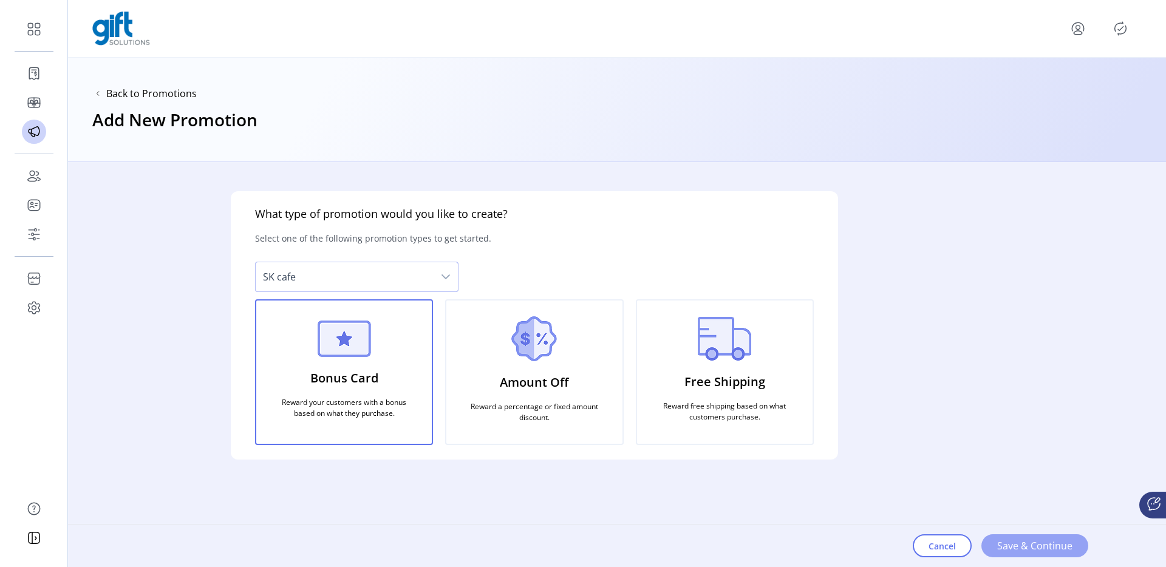
click at [1011, 541] on span "Save & Continue" at bounding box center [1035, 546] width 75 height 15
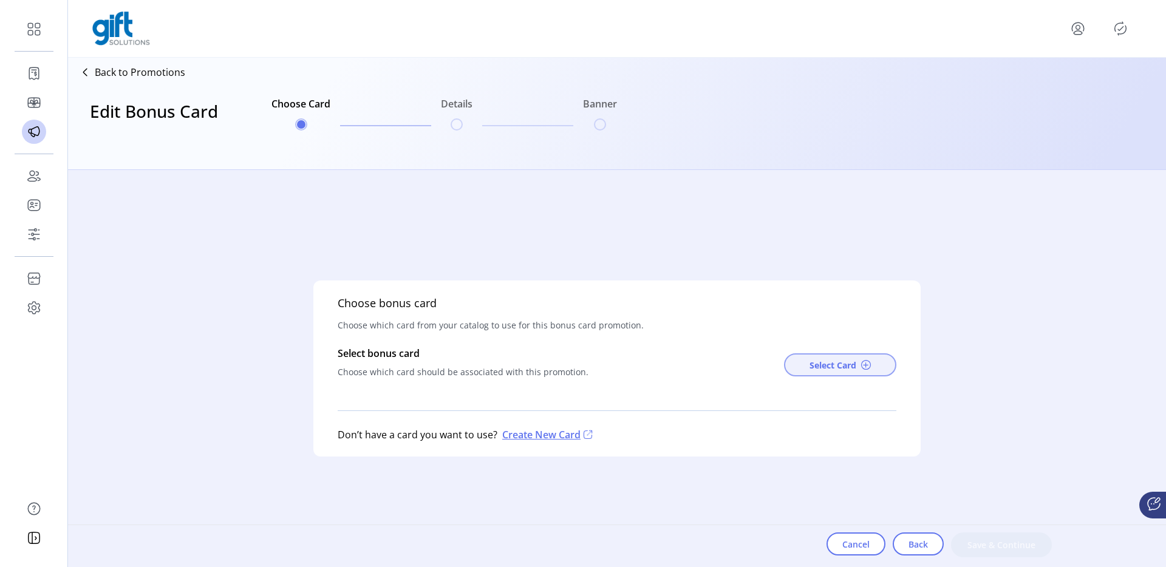
click at [797, 356] on button "Select Card" at bounding box center [840, 365] width 112 height 23
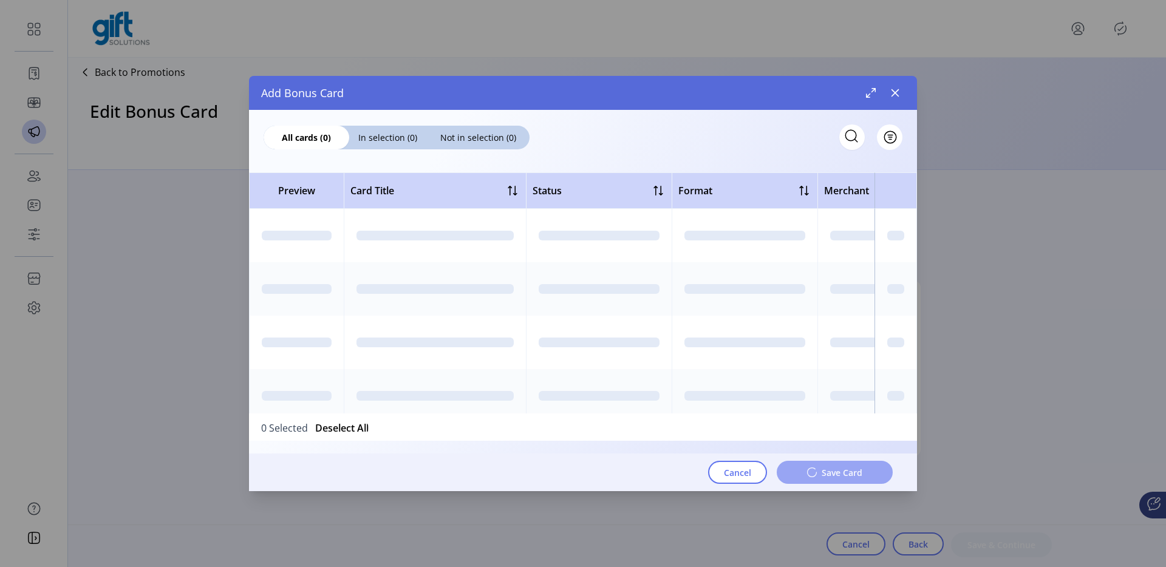
click at [889, 289] on div at bounding box center [896, 289] width 17 height 10
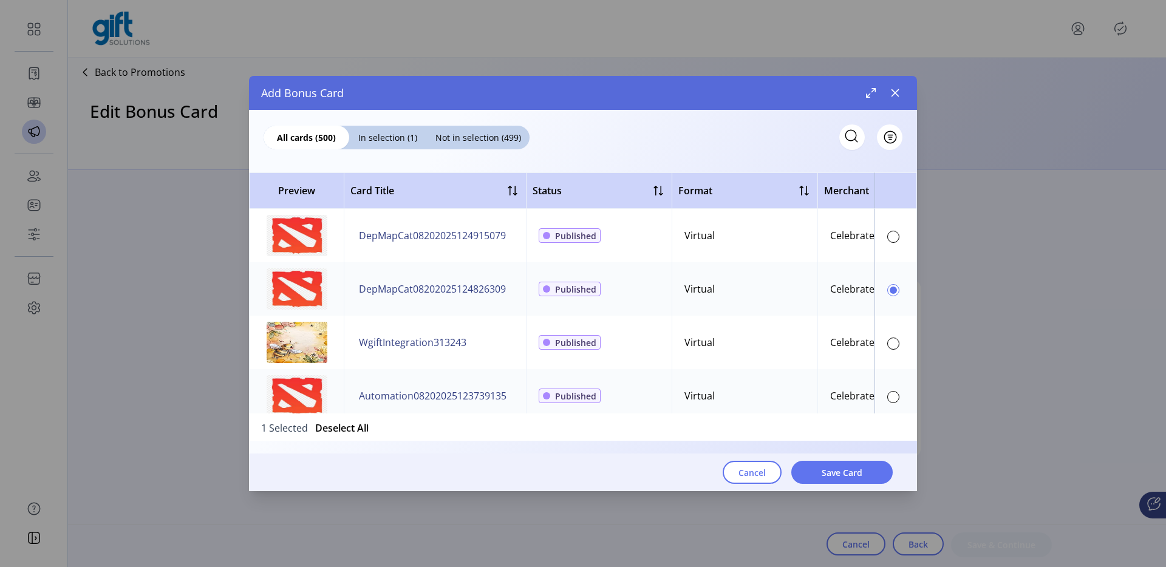
scroll to position [7, 4]
click at [864, 466] on button "Save Card" at bounding box center [842, 472] width 101 height 23
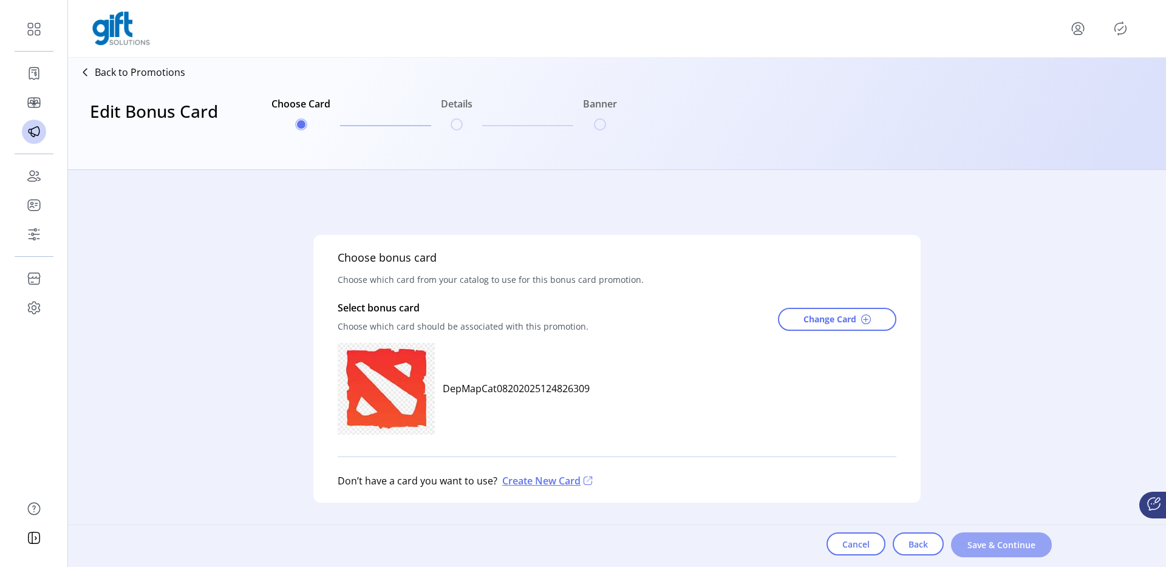
click at [994, 539] on span "Save & Continue" at bounding box center [1001, 545] width 69 height 13
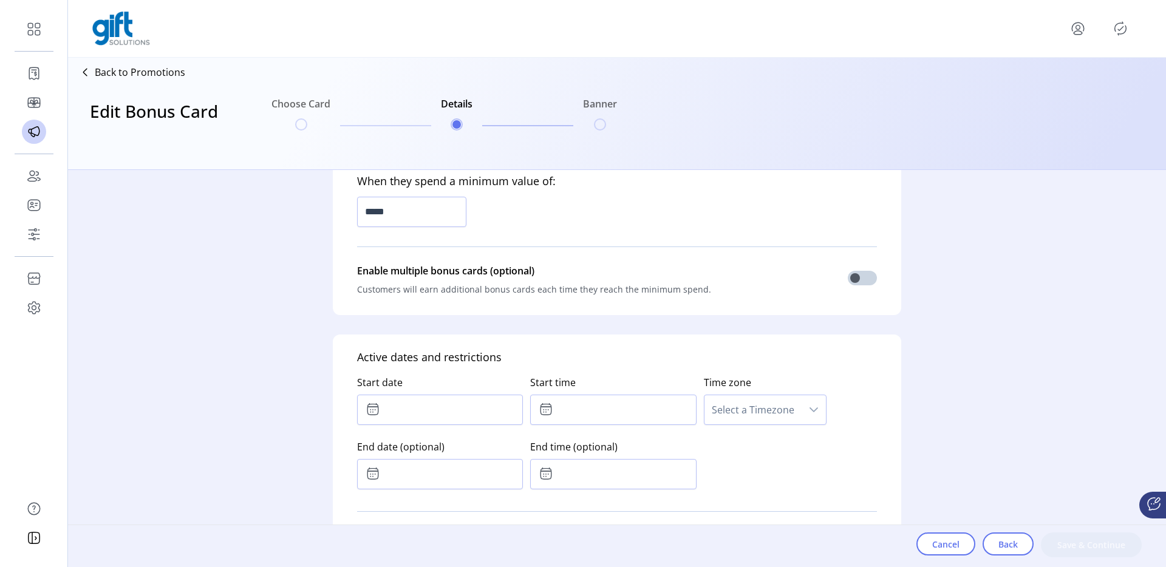
scroll to position [433, 0]
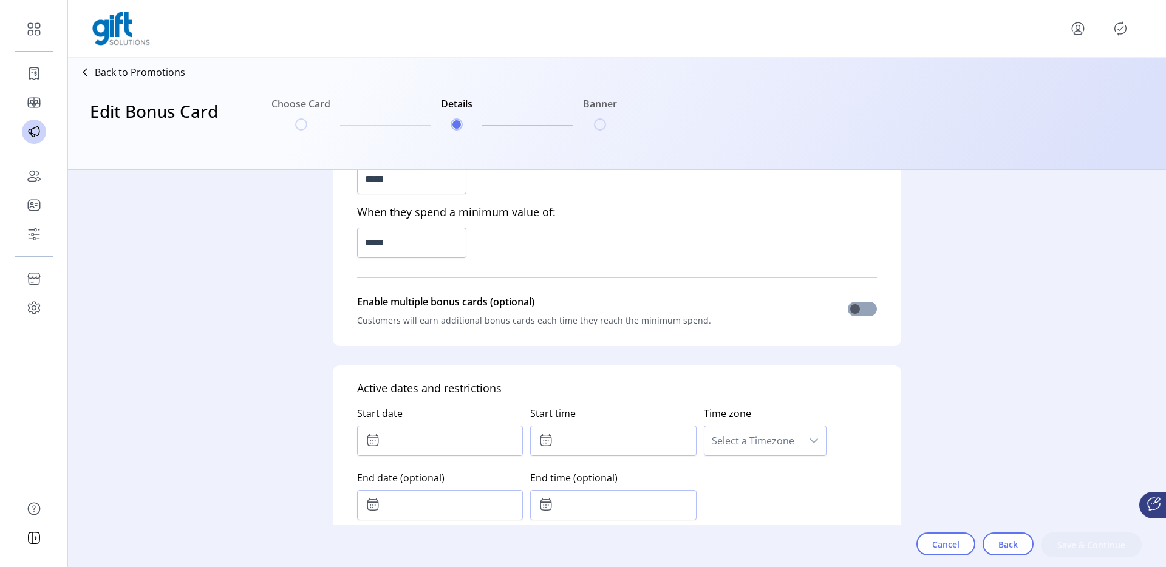
click at [851, 310] on span at bounding box center [862, 309] width 29 height 15
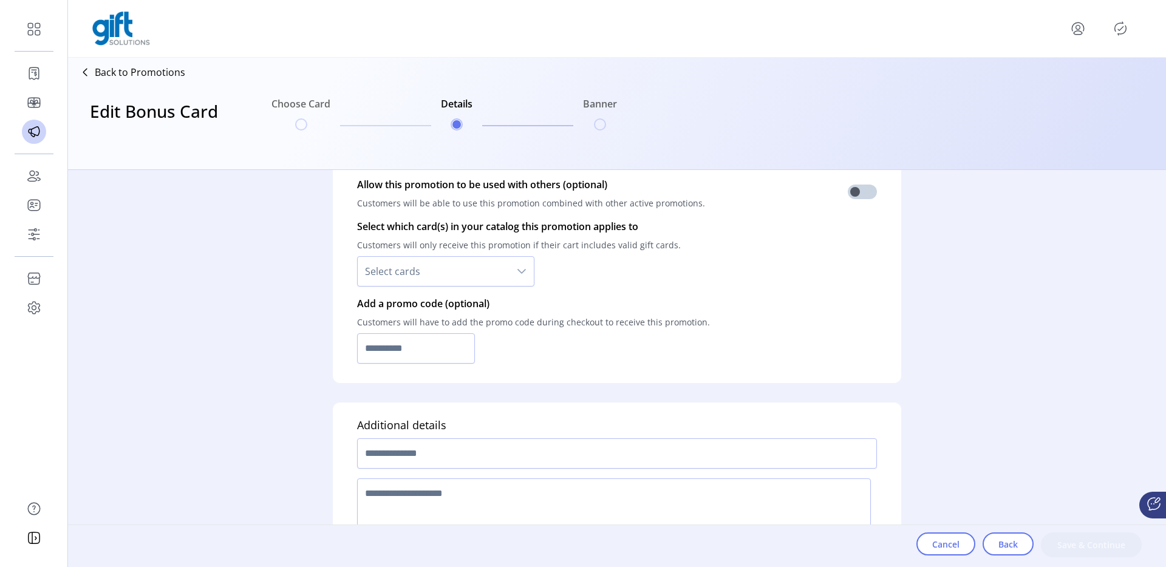
scroll to position [918, 0]
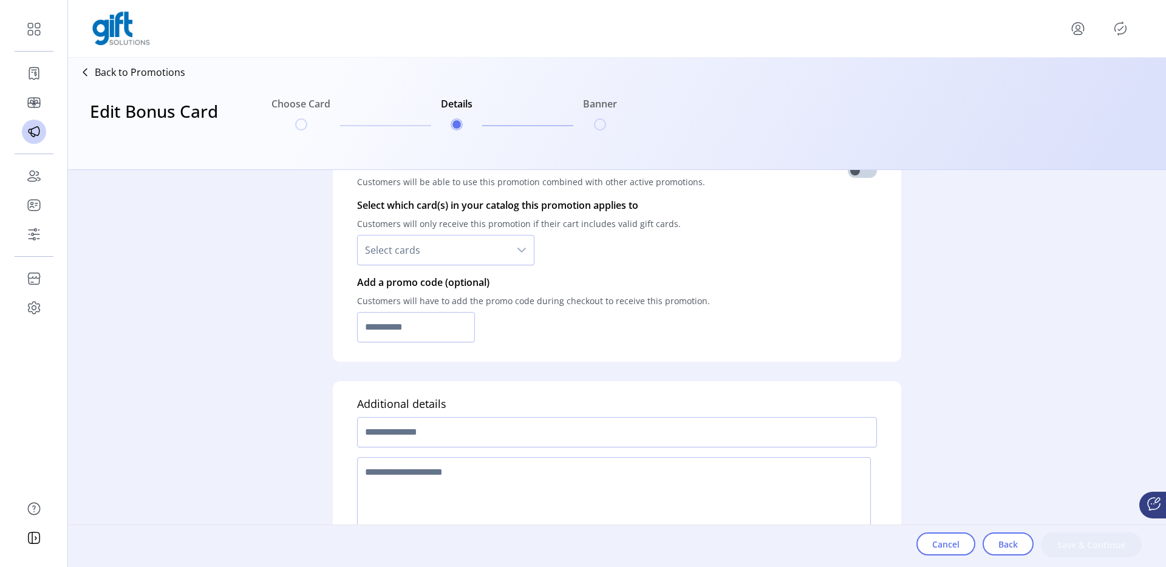
click at [444, 241] on span "Select cards" at bounding box center [434, 250] width 152 height 29
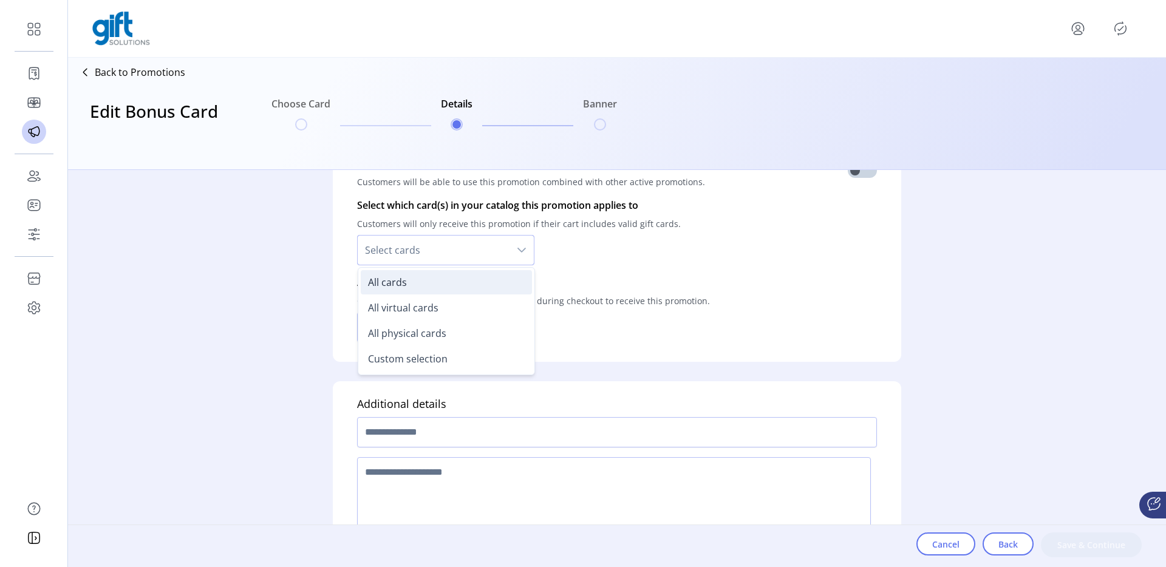
click at [414, 289] on li "All cards" at bounding box center [446, 282] width 171 height 24
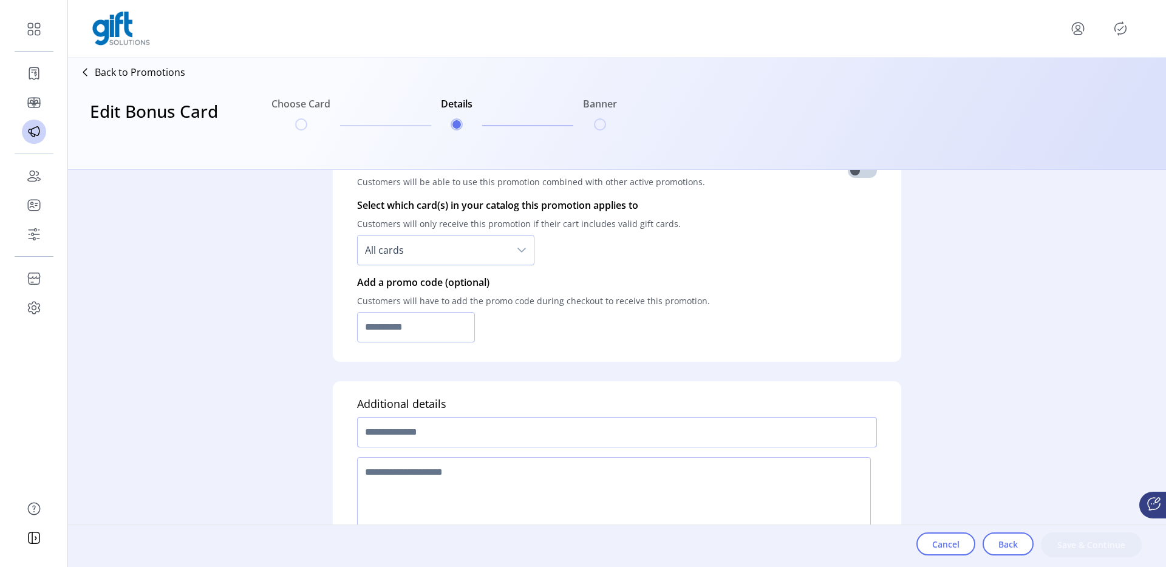
click at [544, 430] on input "text" at bounding box center [617, 432] width 520 height 30
type input "*****"
click at [563, 482] on textarea at bounding box center [614, 501] width 514 height 89
type textarea "****"
click at [418, 321] on input "text" at bounding box center [416, 327] width 118 height 30
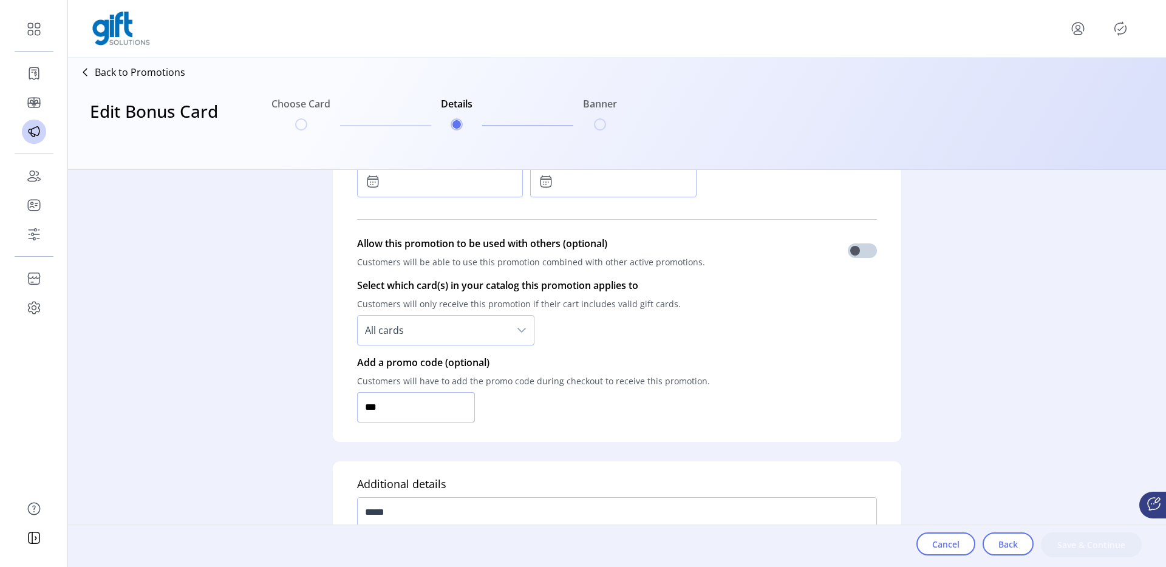
scroll to position [696, 0]
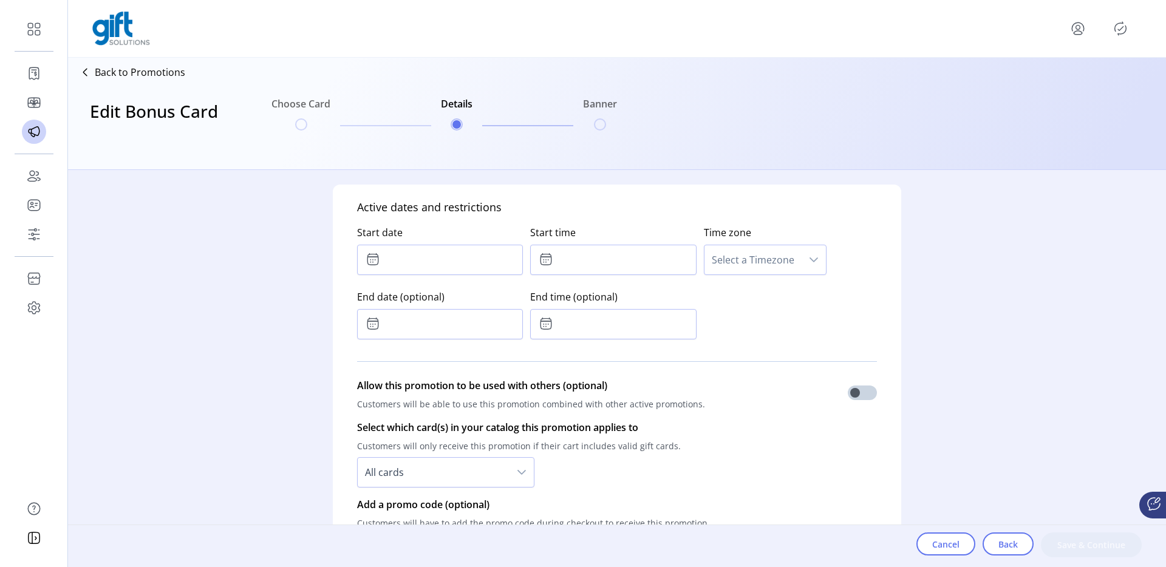
type input "***"
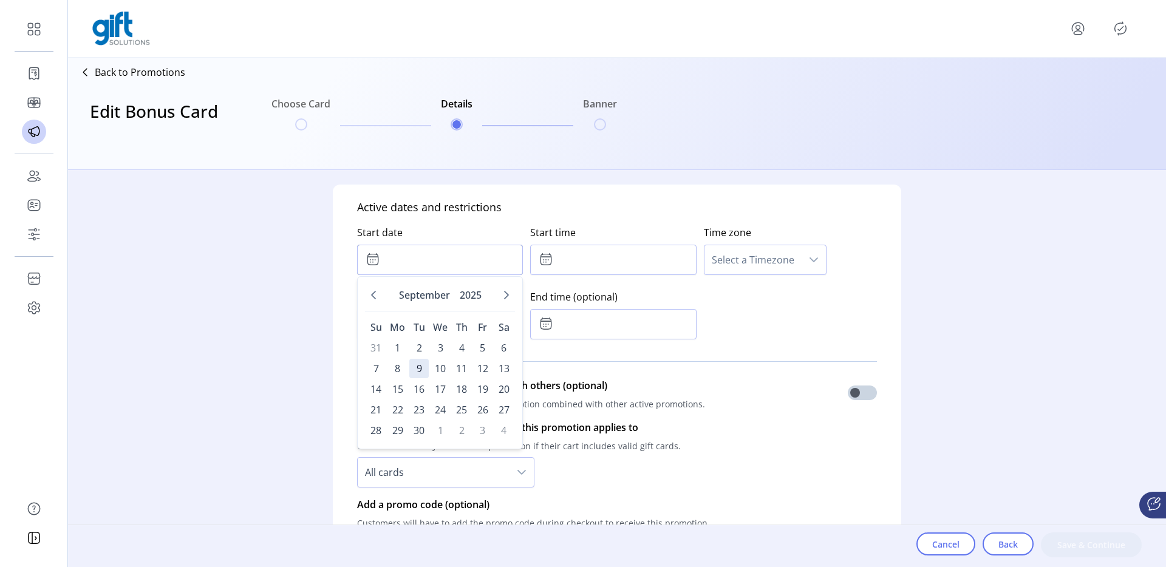
click at [420, 259] on input "text" at bounding box center [440, 260] width 166 height 30
type input "*"
click at [474, 346] on span "5" at bounding box center [482, 347] width 19 height 19
type input "**********"
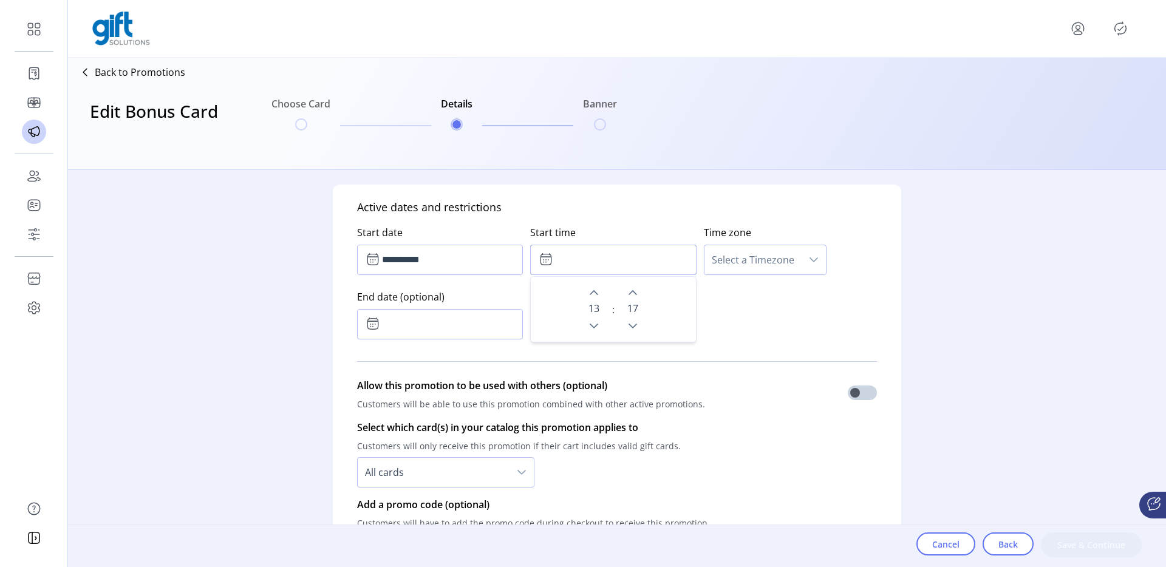
click at [587, 250] on input "text" at bounding box center [613, 260] width 166 height 30
click at [591, 323] on icon "Previous Hour" at bounding box center [594, 326] width 10 height 10
type input "*****"
click at [725, 258] on span "Select a Timezone" at bounding box center [753, 259] width 97 height 29
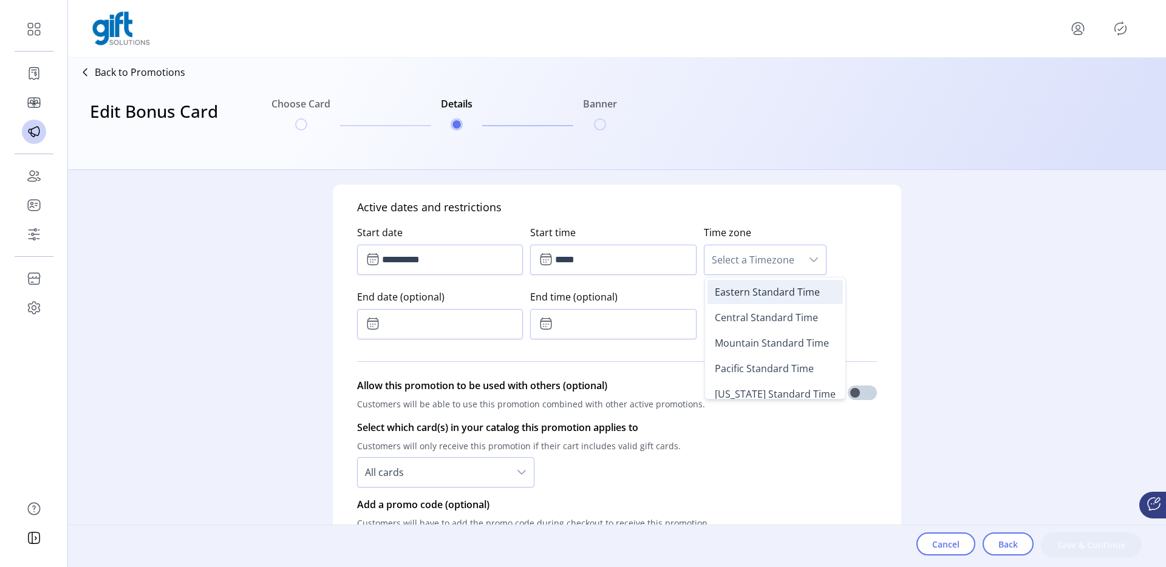
click at [715, 295] on span "Eastern Standard Time" at bounding box center [767, 292] width 105 height 13
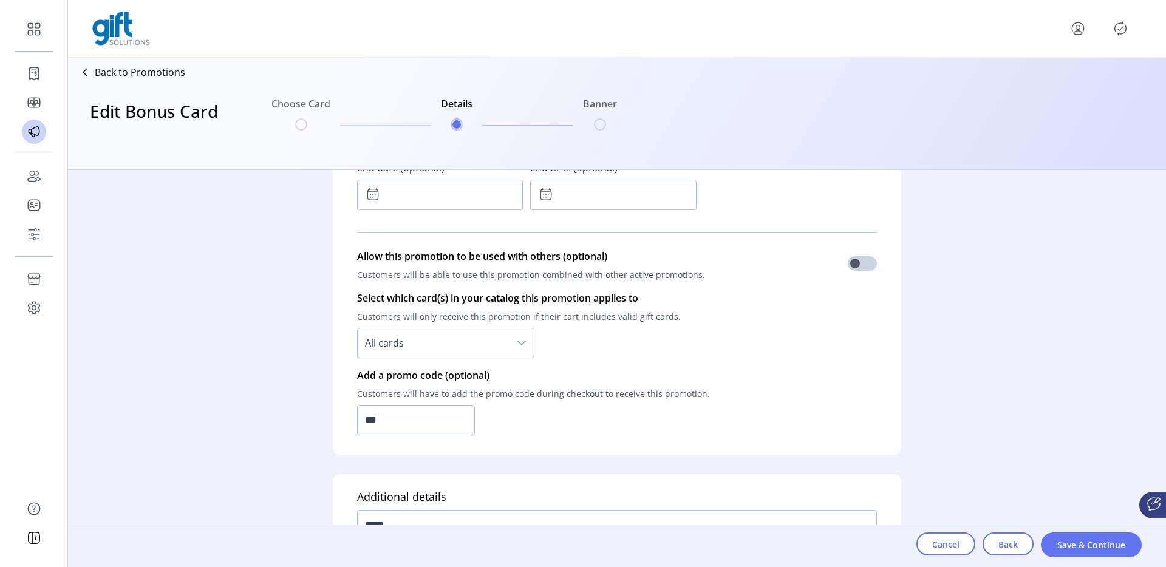
scroll to position [965, 0]
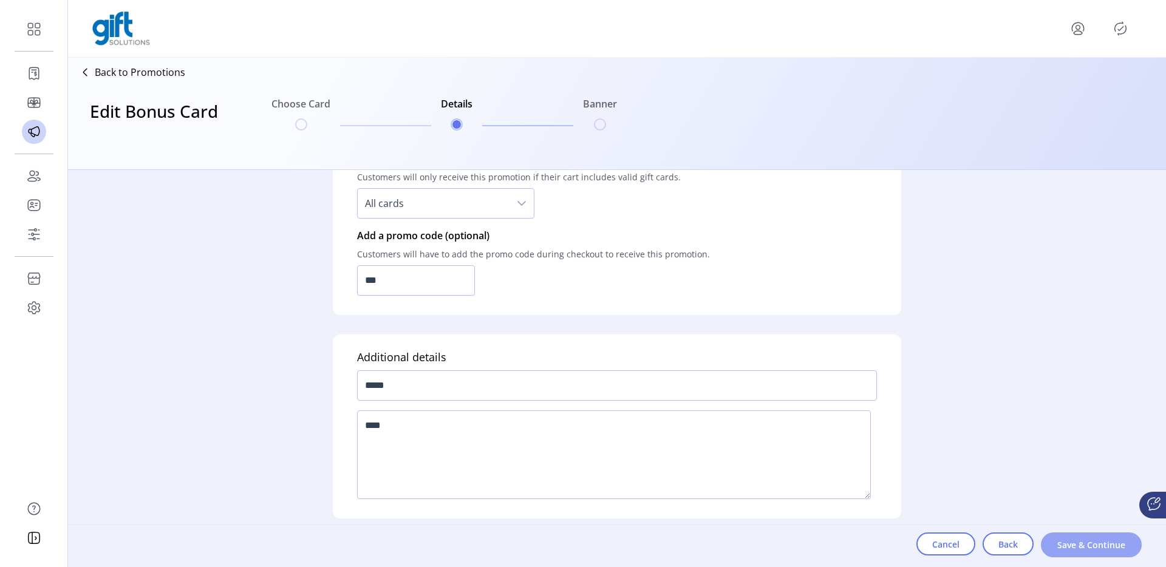
click at [1079, 544] on span "Save & Continue" at bounding box center [1091, 545] width 69 height 13
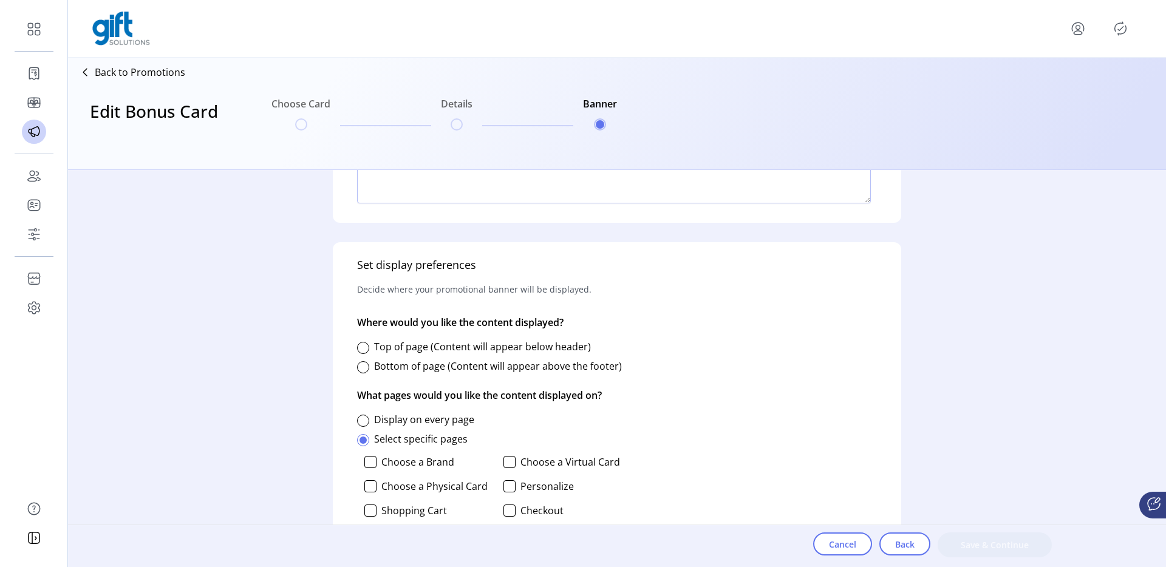
scroll to position [432, 0]
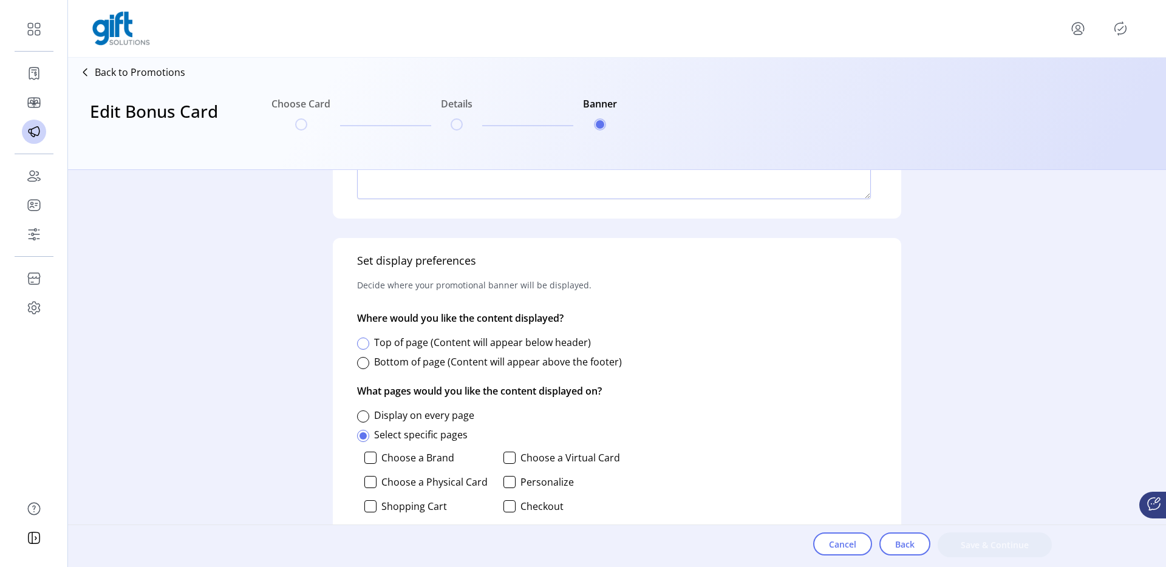
click at [368, 345] on div at bounding box center [363, 344] width 12 height 12
click at [366, 415] on div at bounding box center [363, 417] width 12 height 12
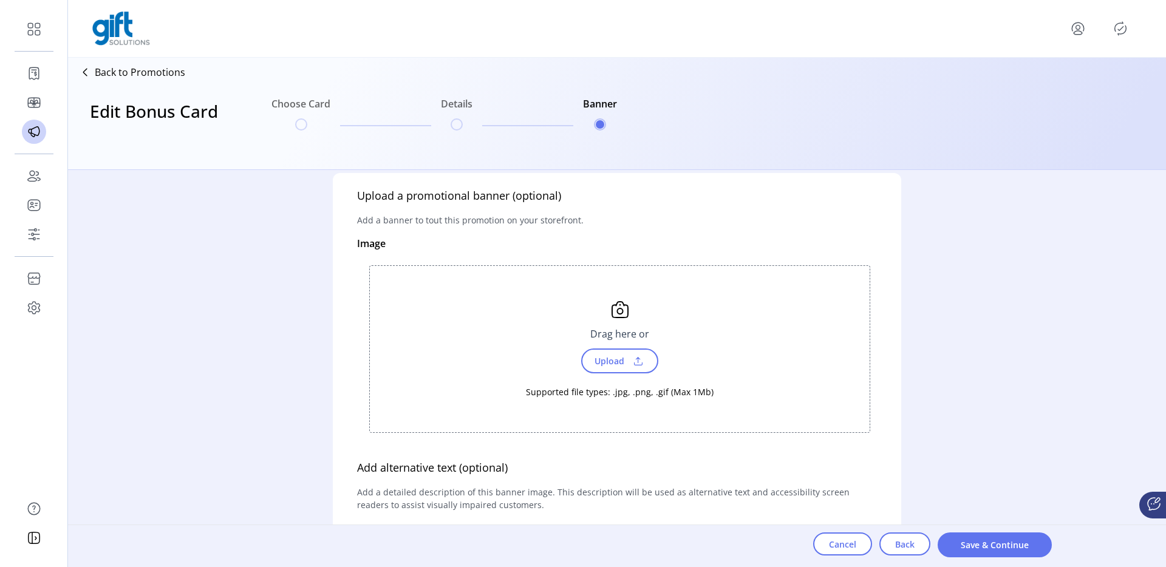
scroll to position [0, 0]
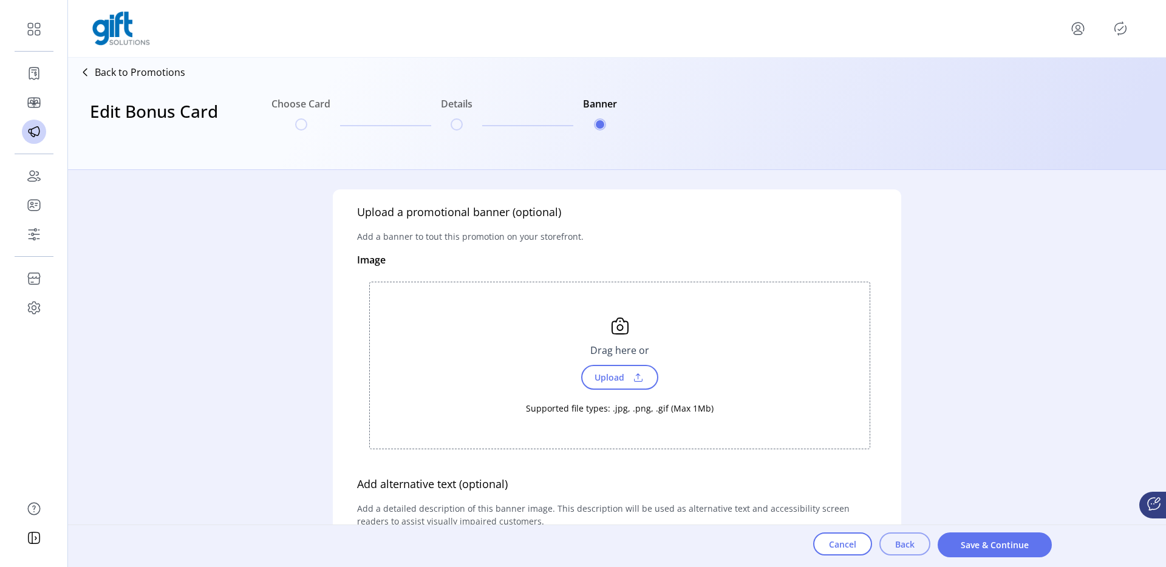
click at [888, 537] on button "Back" at bounding box center [905, 544] width 51 height 23
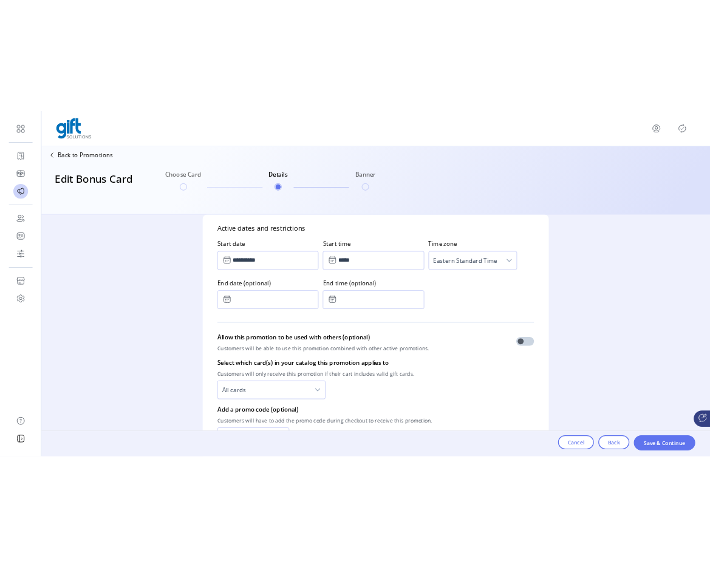
scroll to position [734, 0]
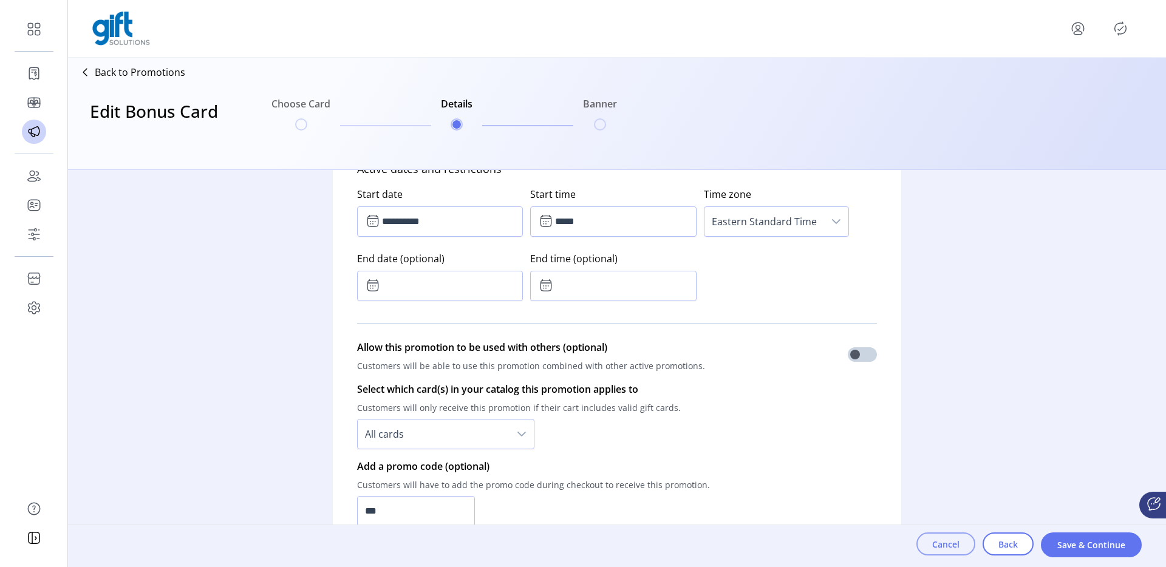
click at [949, 533] on button "Cancel" at bounding box center [946, 544] width 59 height 23
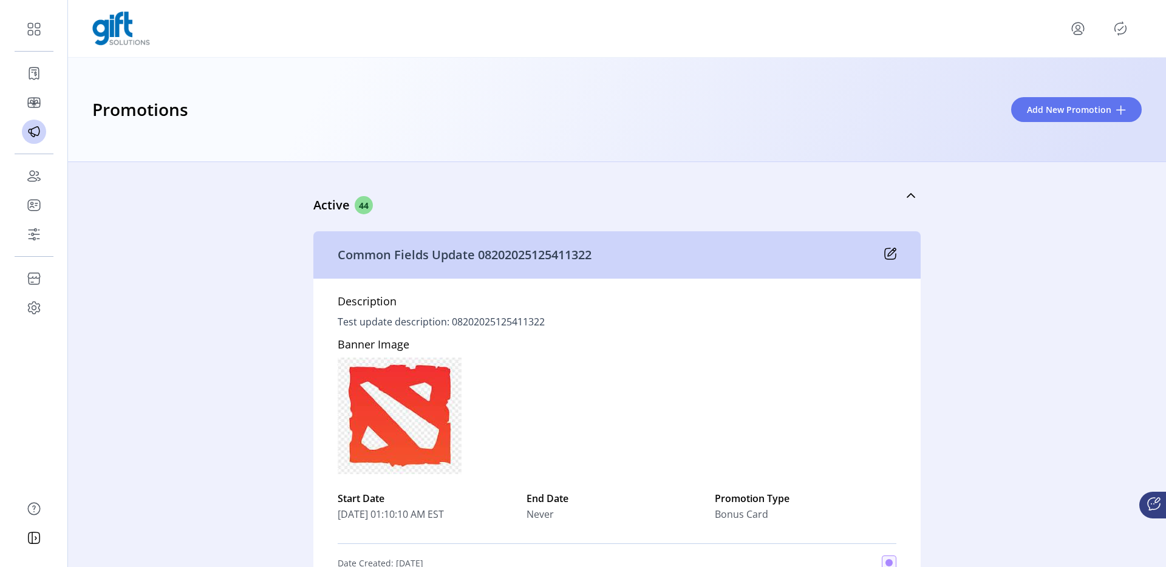
click at [888, 253] on icon at bounding box center [892, 252] width 8 height 8
